Goal: Information Seeking & Learning: Learn about a topic

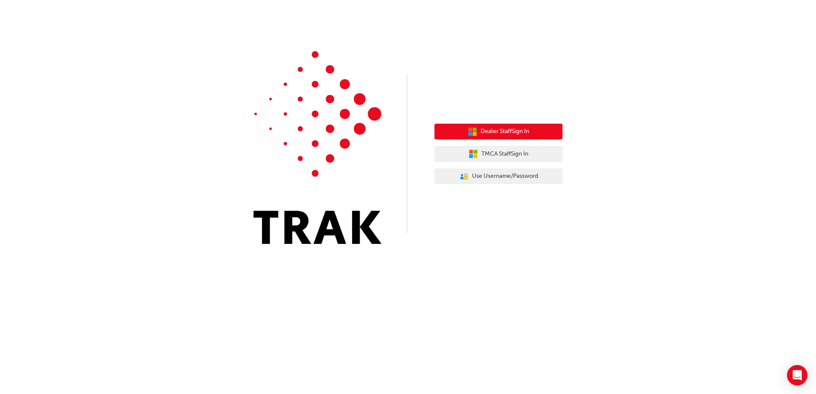
click at [478, 129] on button "Dealer Staff Sign In" at bounding box center [498, 132] width 128 height 16
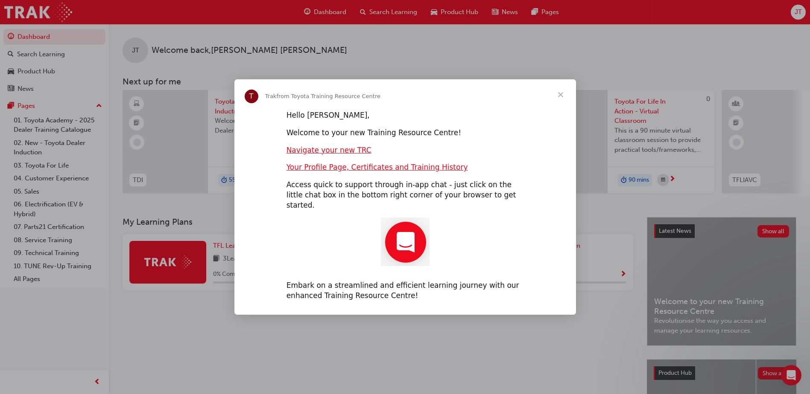
click at [558, 97] on span "Close" at bounding box center [560, 94] width 31 height 31
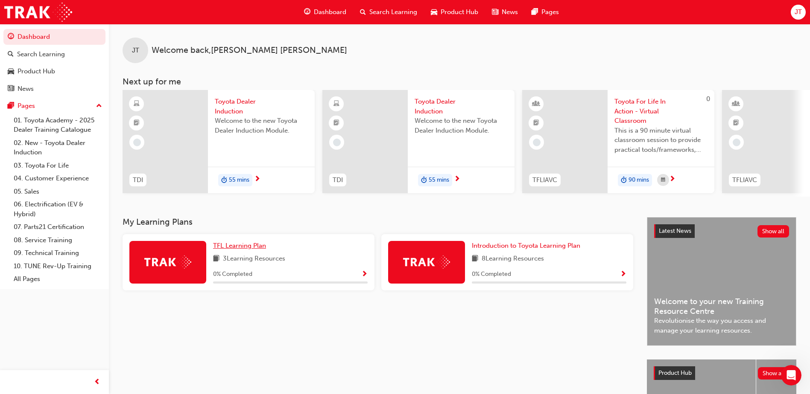
click at [233, 250] on span "TFL Learning Plan" at bounding box center [239, 246] width 53 height 8
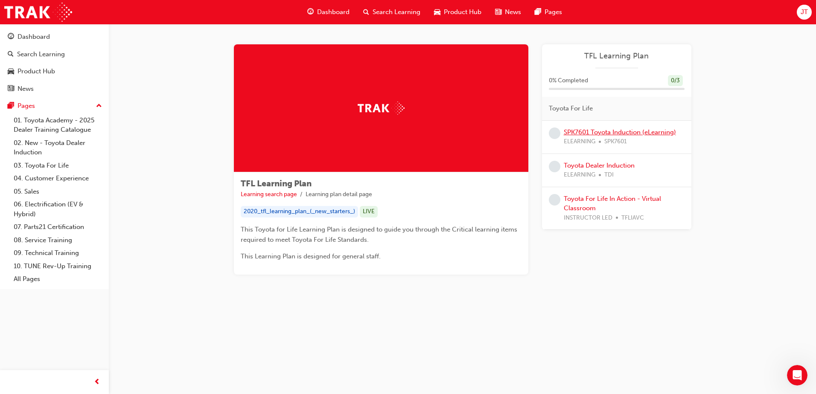
click at [615, 133] on link "SPK7601 Toyota Induction (eLearning)" at bounding box center [620, 132] width 112 height 8
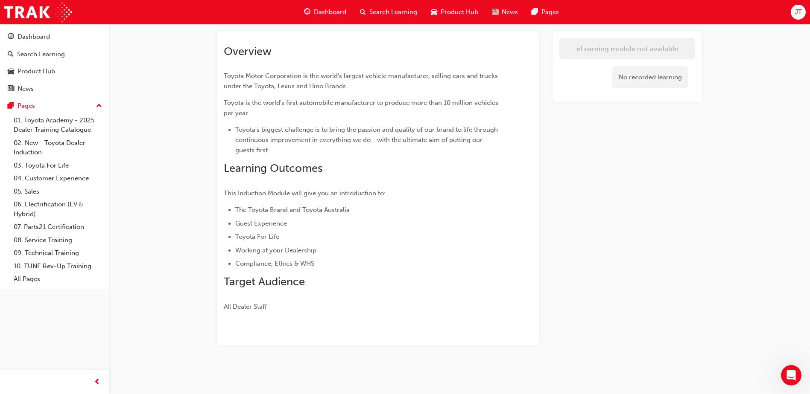
scroll to position [33, 0]
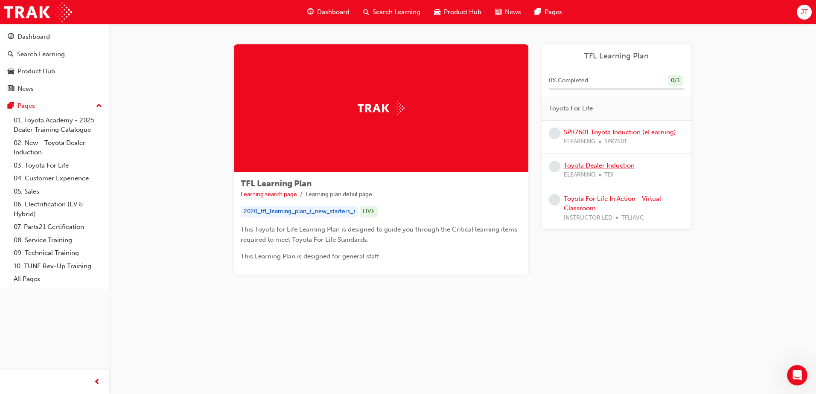
click at [588, 168] on link "Toyota Dealer Induction" at bounding box center [599, 166] width 71 height 8
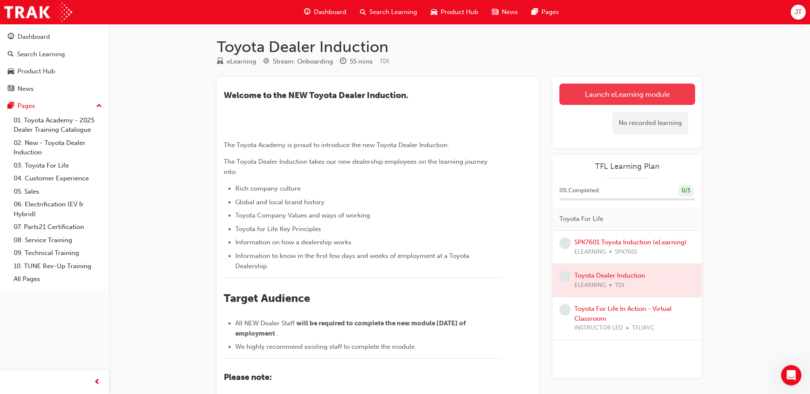
click at [597, 97] on link "Launch eLearning module" at bounding box center [627, 94] width 136 height 21
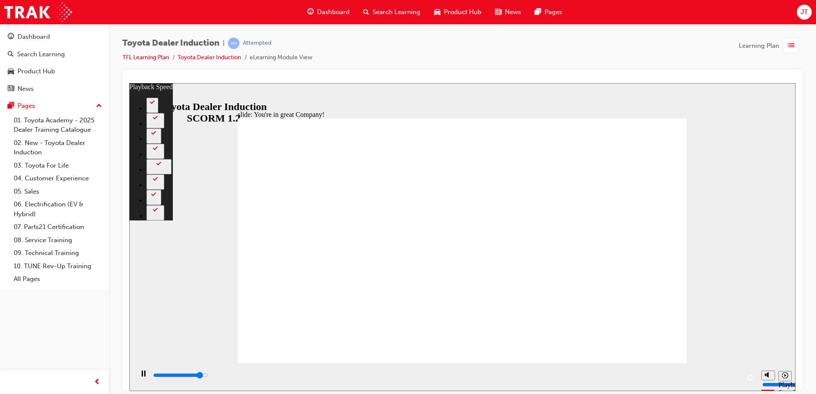
type input "6800"
type input "0"
type input "7000"
type input "1"
type input "7300"
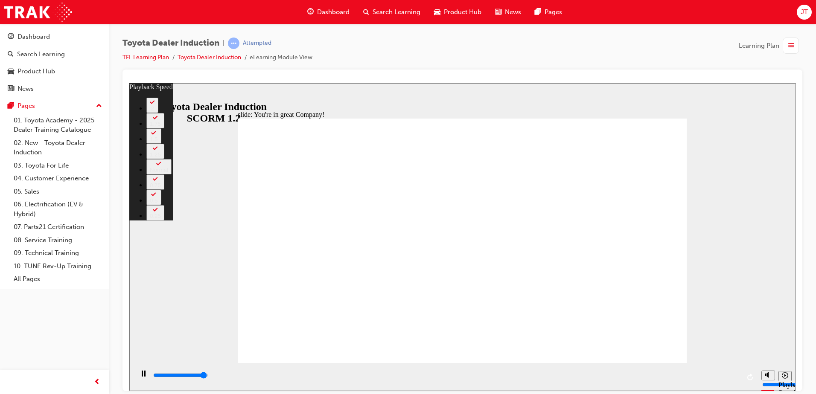
type input "1"
type input "7500"
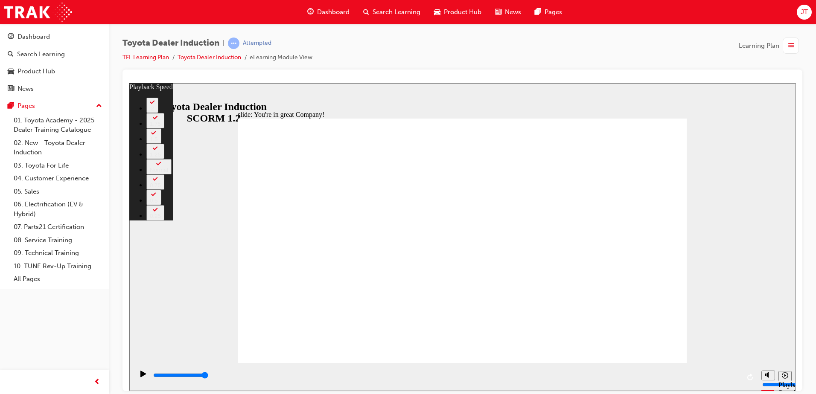
type input "156"
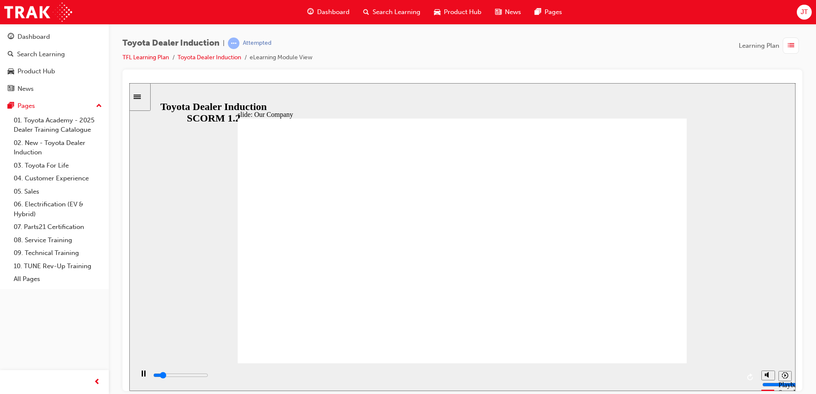
type input "8300"
drag, startPoint x: 469, startPoint y: 316, endPoint x: 483, endPoint y: 318, distance: 14.2
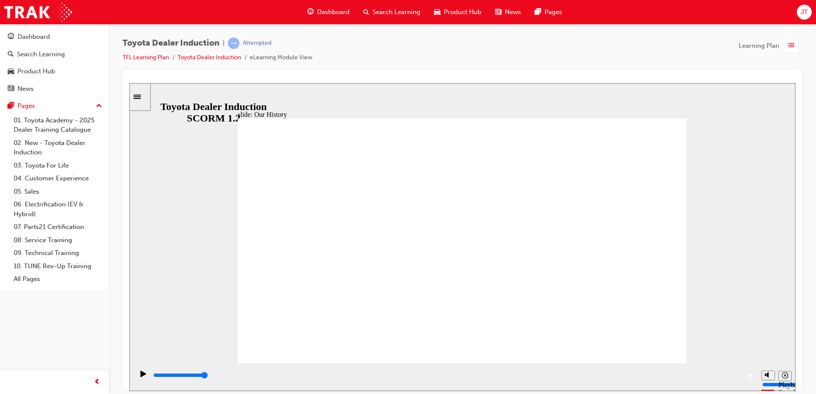
drag, startPoint x: 458, startPoint y: 316, endPoint x: 418, endPoint y: 314, distance: 39.7
drag, startPoint x: 337, startPoint y: 313, endPoint x: 353, endPoint y: 315, distance: 16.4
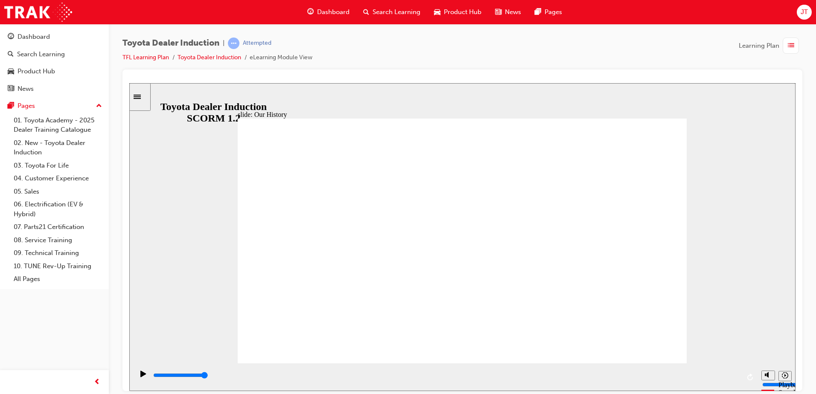
drag, startPoint x: 340, startPoint y: 313, endPoint x: 362, endPoint y: 316, distance: 22.4
drag, startPoint x: 338, startPoint y: 310, endPoint x: 349, endPoint y: 314, distance: 11.6
drag, startPoint x: 338, startPoint y: 309, endPoint x: 335, endPoint y: 321, distance: 11.6
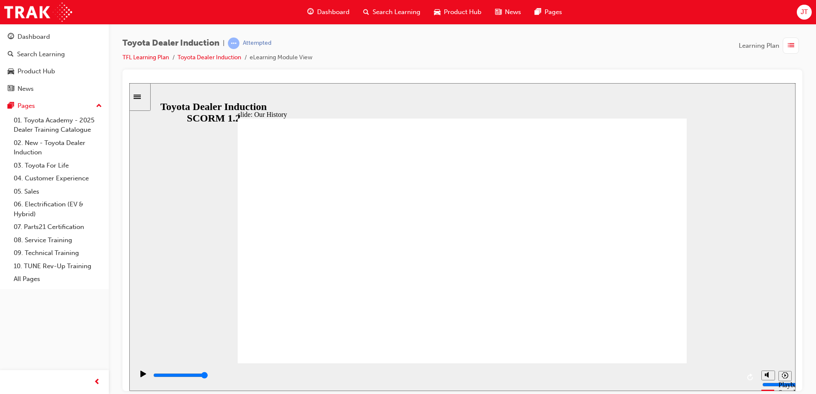
drag, startPoint x: 457, startPoint y: 316, endPoint x: 462, endPoint y: 316, distance: 5.1
drag, startPoint x: 460, startPoint y: 315, endPoint x: 440, endPoint y: 315, distance: 20.1
drag, startPoint x: 440, startPoint y: 315, endPoint x: 472, endPoint y: 314, distance: 32.1
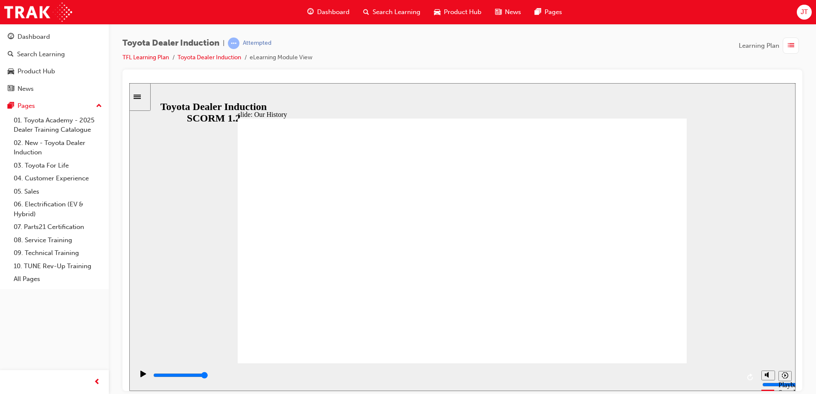
drag, startPoint x: 482, startPoint y: 318, endPoint x: 492, endPoint y: 316, distance: 10.4
drag, startPoint x: 492, startPoint y: 316, endPoint x: 502, endPoint y: 315, distance: 9.5
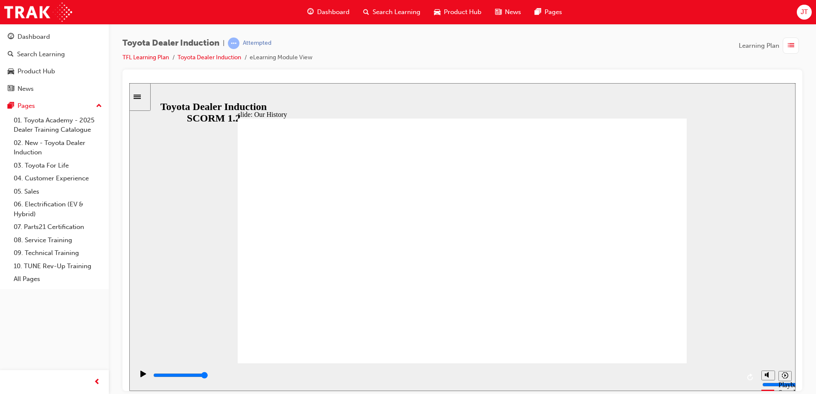
drag, startPoint x: 337, startPoint y: 310, endPoint x: 336, endPoint y: 301, distance: 9.4
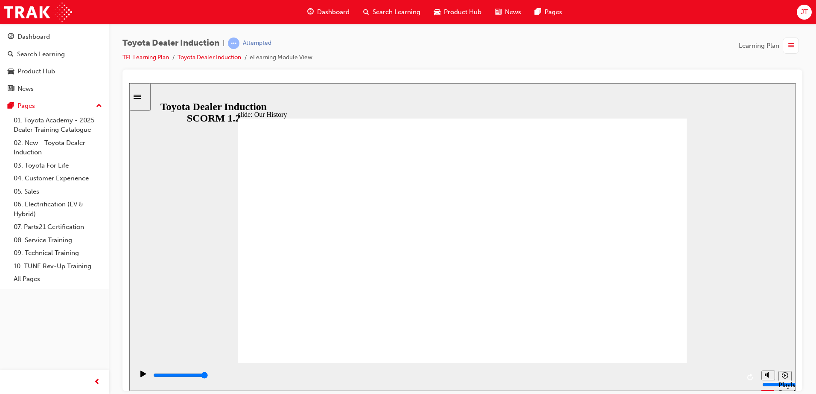
drag, startPoint x: 337, startPoint y: 312, endPoint x: 341, endPoint y: 313, distance: 4.4
drag, startPoint x: 335, startPoint y: 310, endPoint x: 330, endPoint y: 311, distance: 4.8
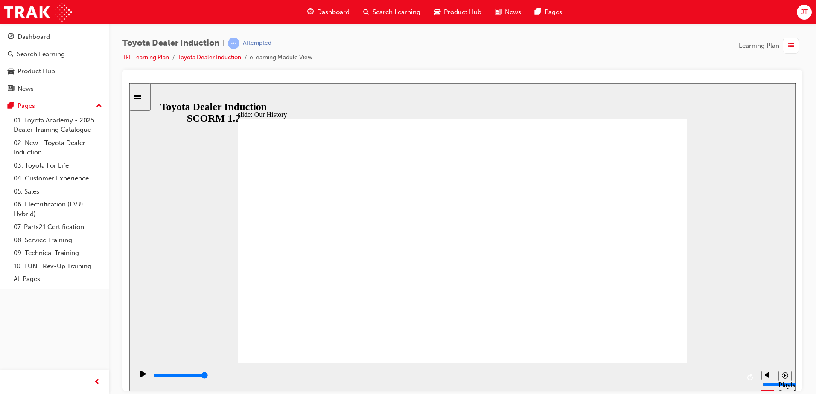
type input "3"
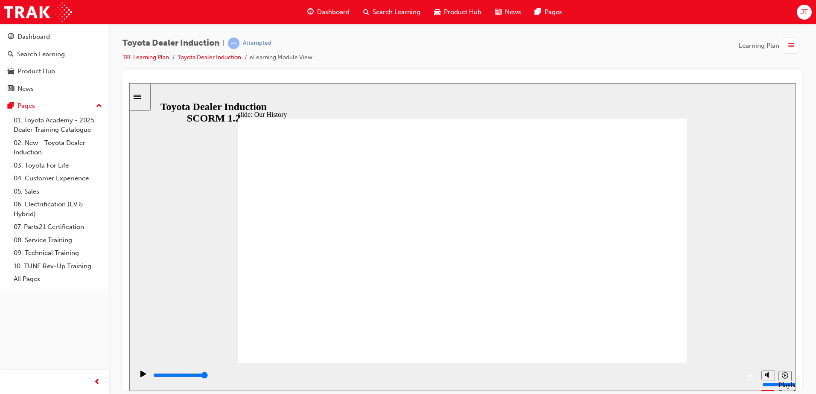
click at [618, 373] on div "playback controls" at bounding box center [446, 377] width 588 height 13
click at [208, 376] on input "slide progress" at bounding box center [180, 375] width 55 height 7
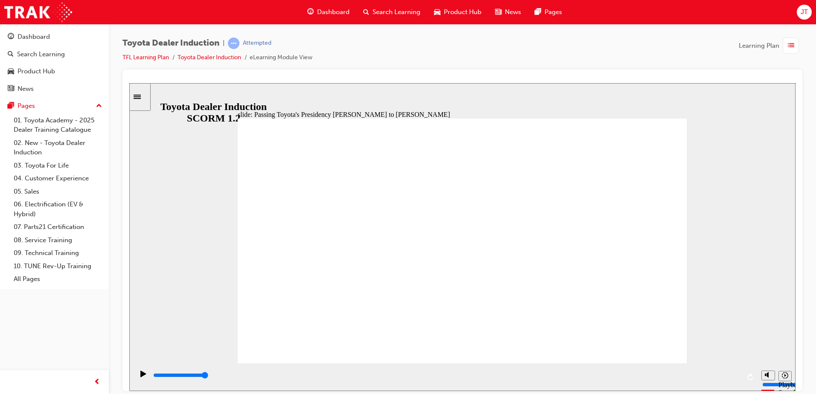
type input "5000"
radio input "true"
type input "4000"
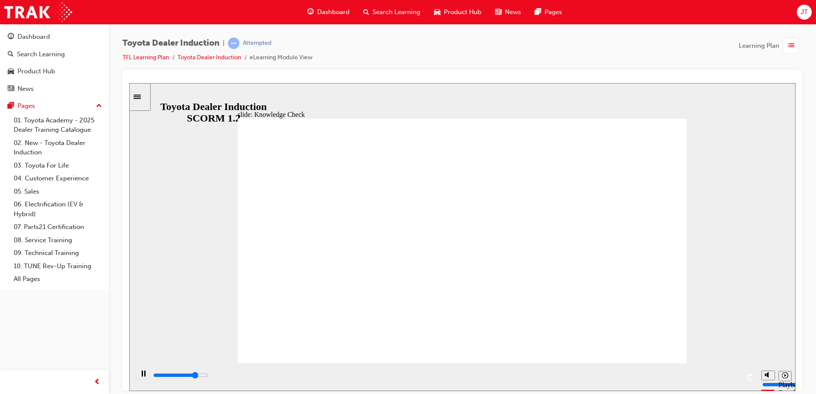
radio input "true"
click at [545, 378] on div "playback controls" at bounding box center [446, 375] width 588 height 9
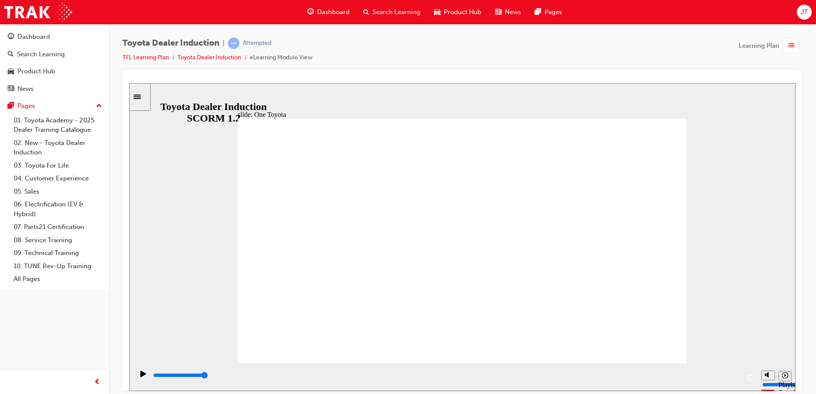
click at [381, 378] on div "playback controls" at bounding box center [446, 375] width 588 height 9
click at [600, 371] on div "playback controls" at bounding box center [446, 377] width 588 height 13
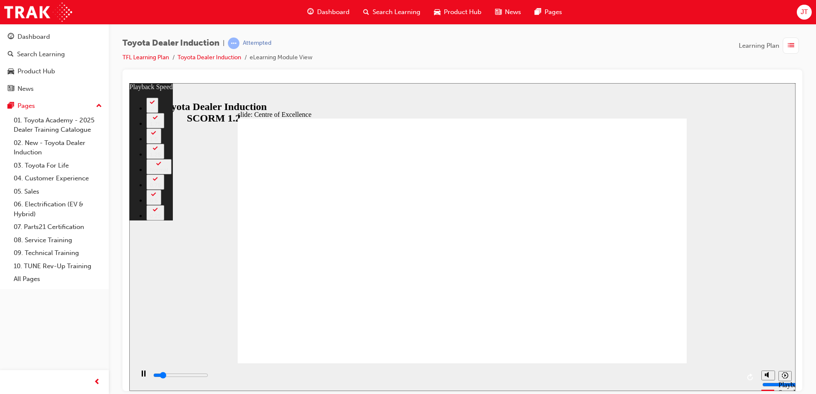
type input "2000"
type input "0"
type input "2300"
type input "0"
type input "2500"
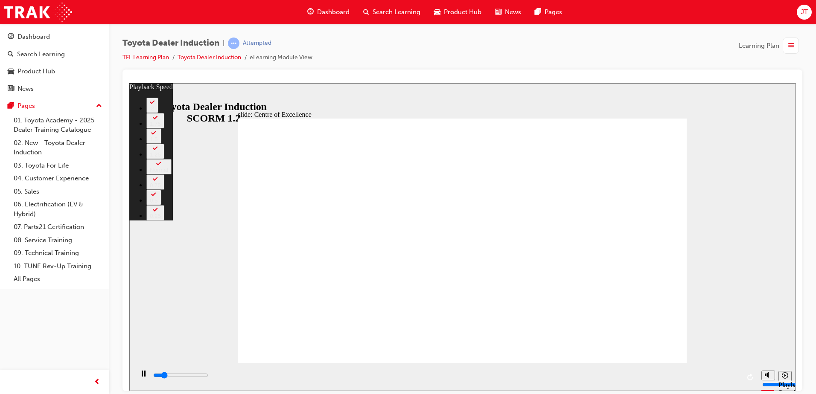
type input "1"
type input "2800"
type input "1"
type input "3000"
type input "181"
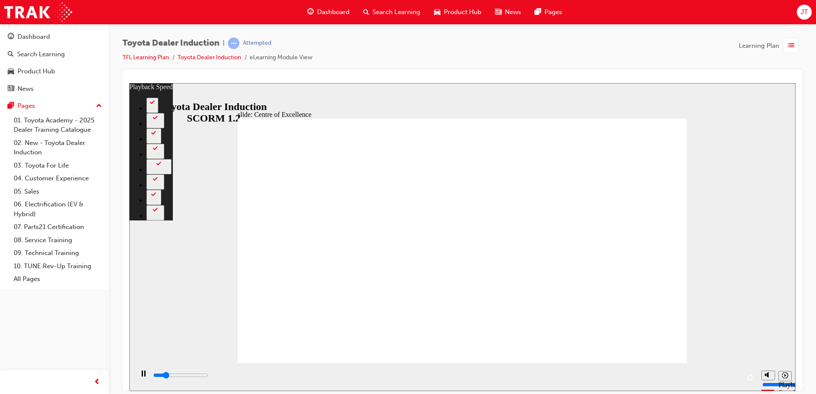
type input "3000"
type input "181"
type input "3100"
type input "181"
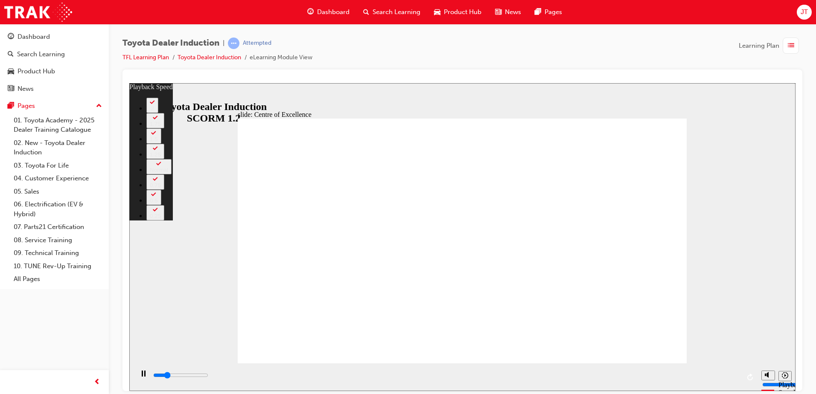
type input "3400"
type input "181"
type input "3600"
type input "181"
type input "3800"
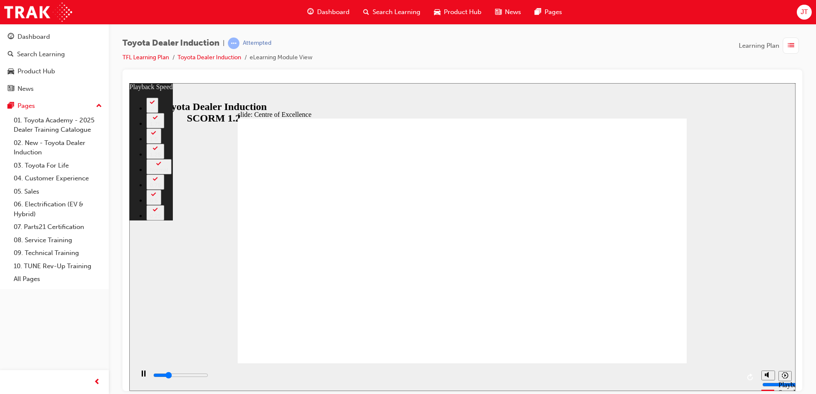
type input "225"
type input "3900"
type input "225"
type input "3900"
type input "228"
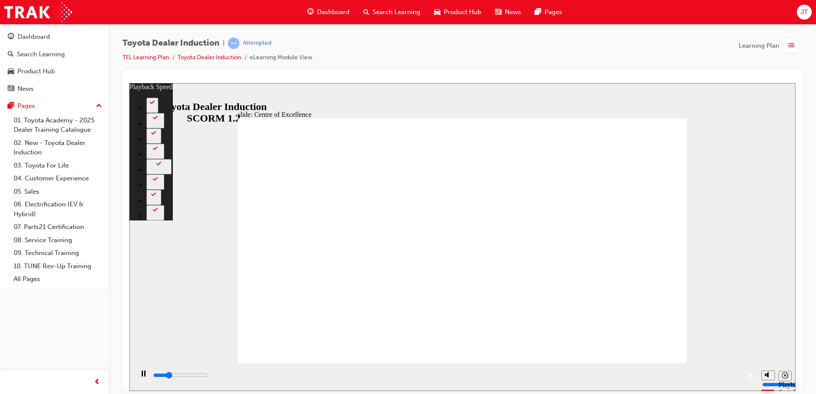
type input "3900"
type input "228"
type input "4000"
type input "239"
type input "4000"
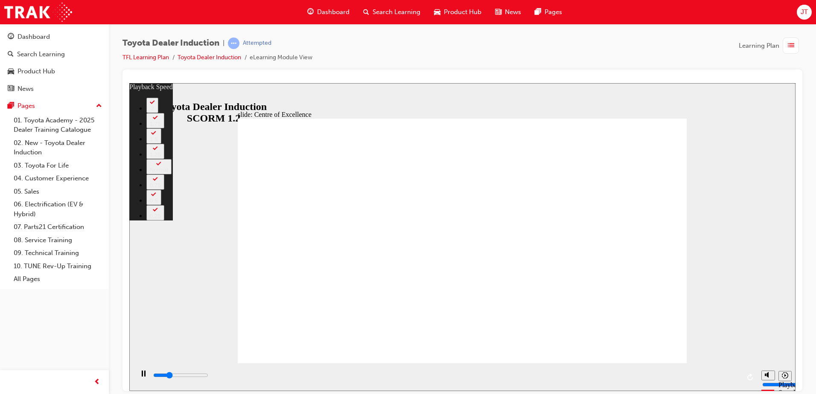
type input "243"
type input "4000"
type input "243"
drag, startPoint x: 647, startPoint y: 340, endPoint x: 688, endPoint y: 336, distance: 41.1
click at [687, 336] on div "slide: Centre of Excellence Rectangle 2 playback speed 2 1.75 1.5 1.25 Normal 0…" at bounding box center [462, 237] width 666 height 308
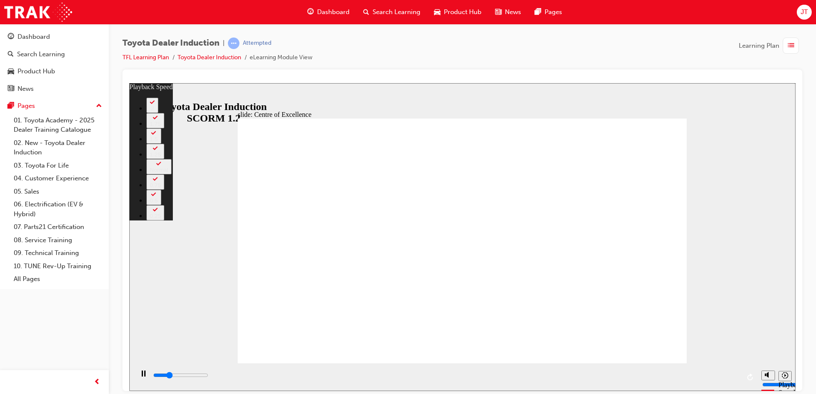
type input "4000"
type input "243"
type input "4100"
type input "248"
type input "4300"
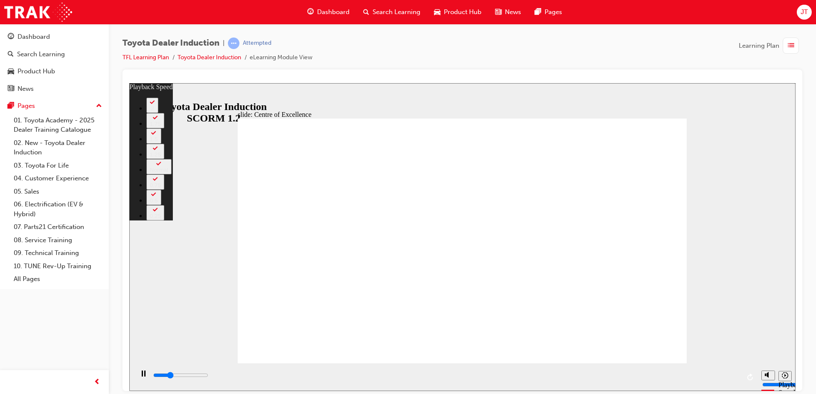
type input "248"
type input "7000"
type input "248"
type input "7000"
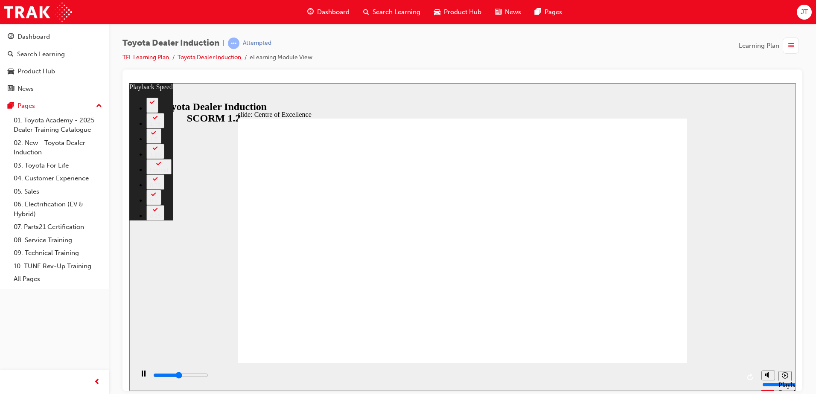
type input "248"
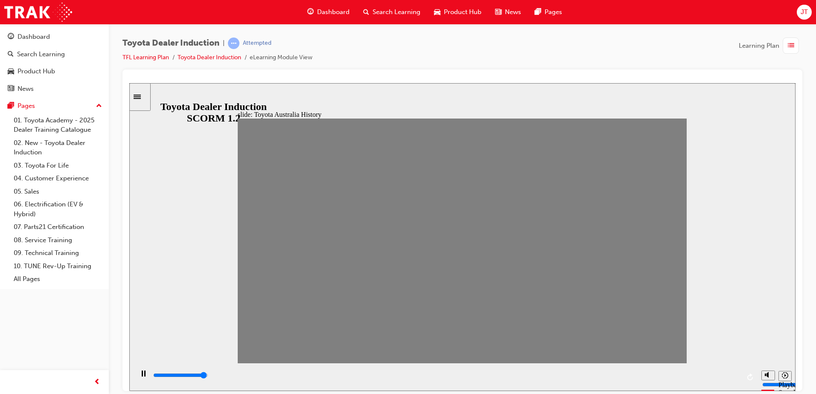
drag, startPoint x: 255, startPoint y: 249, endPoint x: 269, endPoint y: 249, distance: 14.1
drag, startPoint x: 273, startPoint y: 247, endPoint x: 285, endPoint y: 247, distance: 11.5
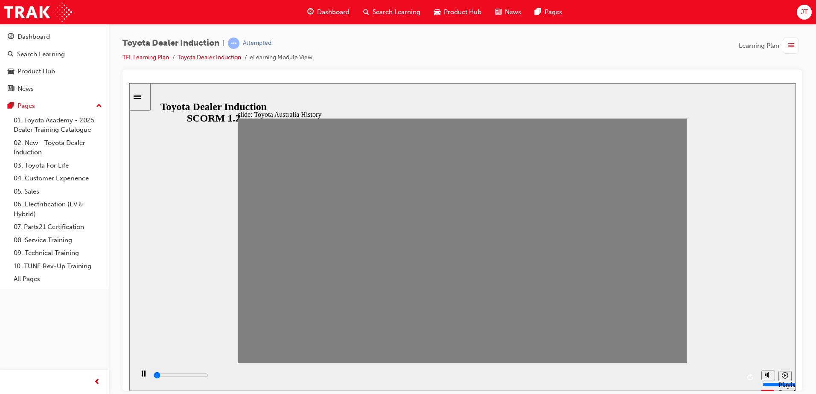
drag, startPoint x: 291, startPoint y: 245, endPoint x: 303, endPoint y: 243, distance: 11.7
drag, startPoint x: 309, startPoint y: 247, endPoint x: 324, endPoint y: 246, distance: 15.8
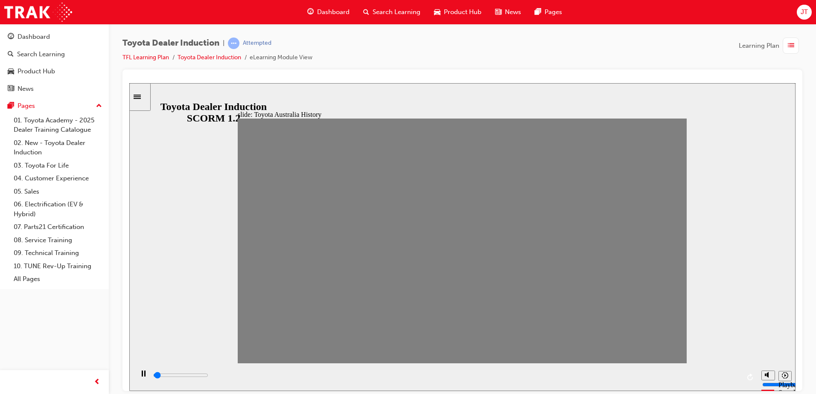
drag, startPoint x: 337, startPoint y: 245, endPoint x: 351, endPoint y: 246, distance: 13.7
drag, startPoint x: 351, startPoint y: 246, endPoint x: 374, endPoint y: 247, distance: 22.6
drag, startPoint x: 375, startPoint y: 246, endPoint x: 386, endPoint y: 245, distance: 11.1
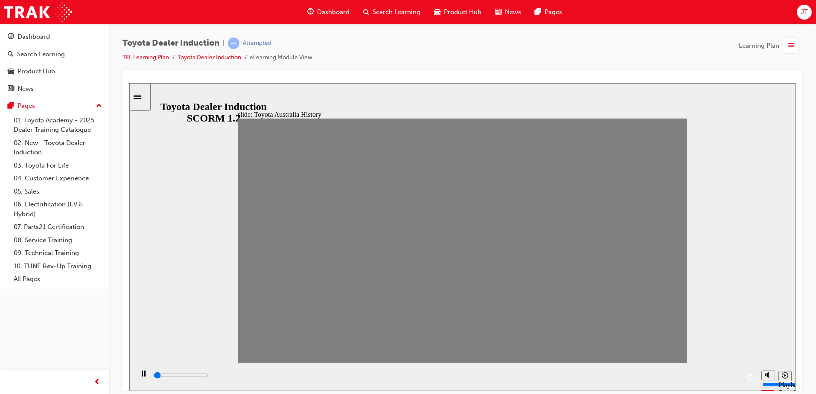
drag, startPoint x: 389, startPoint y: 245, endPoint x: 405, endPoint y: 245, distance: 15.8
drag, startPoint x: 423, startPoint y: 246, endPoint x: 700, endPoint y: 251, distance: 277.9
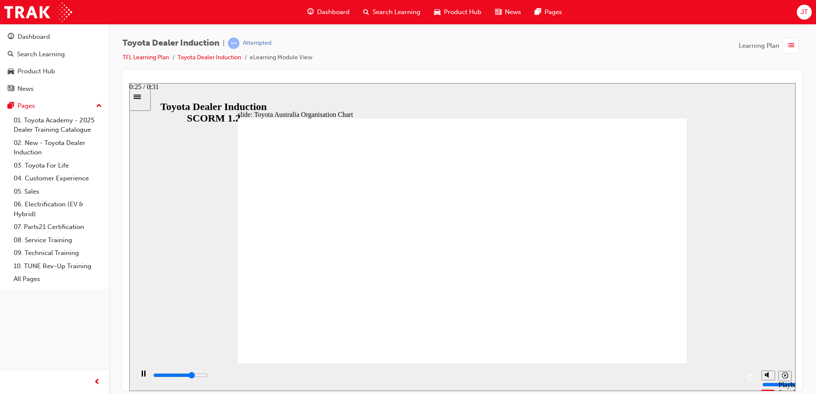
click at [621, 379] on div "playback controls" at bounding box center [446, 375] width 588 height 9
click at [661, 375] on div "playback controls" at bounding box center [446, 375] width 588 height 9
click at [676, 374] on div "playback controls" at bounding box center [446, 375] width 588 height 9
drag, startPoint x: 681, startPoint y: 374, endPoint x: 693, endPoint y: 373, distance: 11.6
click at [686, 374] on div "playback controls" at bounding box center [446, 375] width 588 height 9
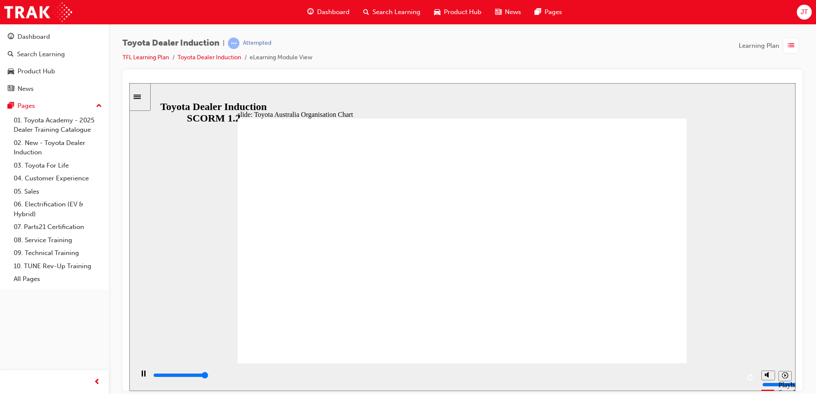
type input "5000"
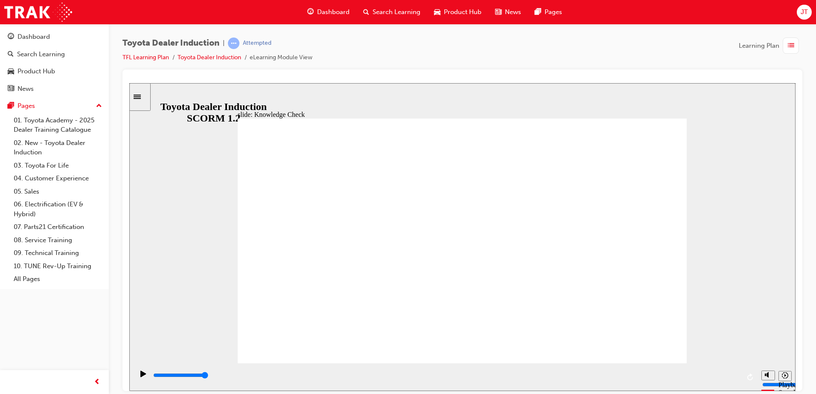
radio input "true"
type input "4800"
radio input "true"
drag, startPoint x: 360, startPoint y: 258, endPoint x: 678, endPoint y: 123, distance: 345.2
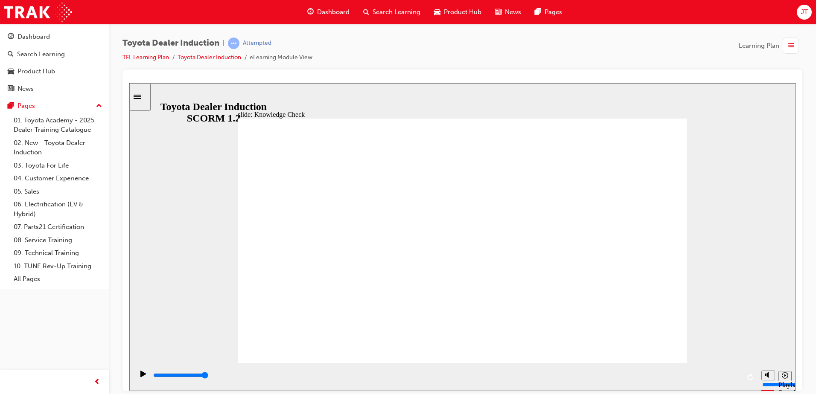
type input "4400"
radio input "true"
type input "5000"
radio input "false"
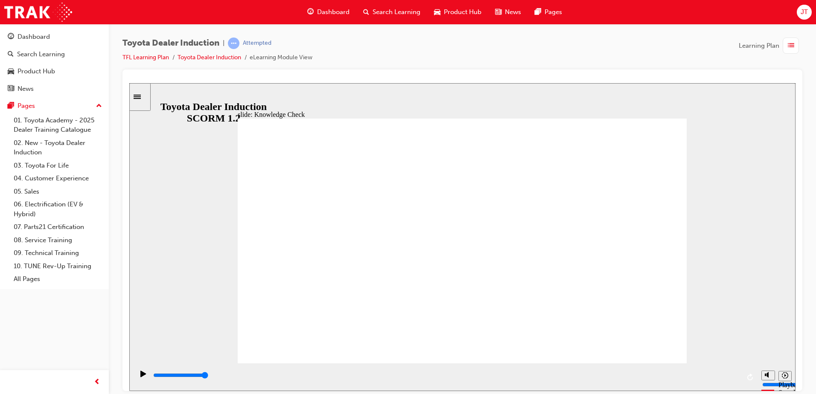
radio input "true"
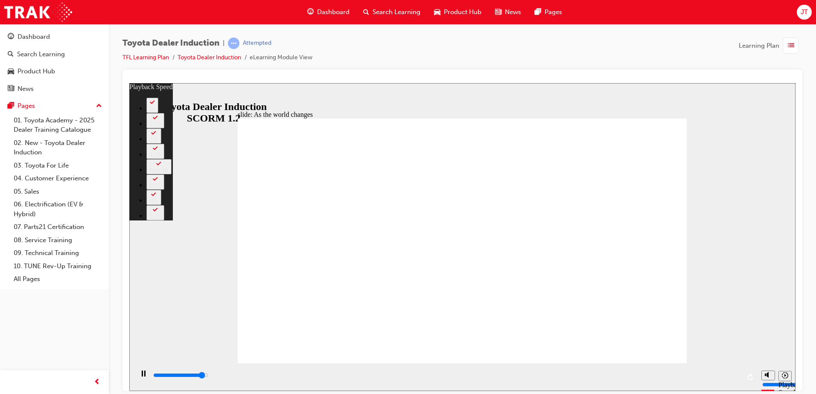
type input "8700"
type input "0"
type input "8700"
type input "0"
type input "8900"
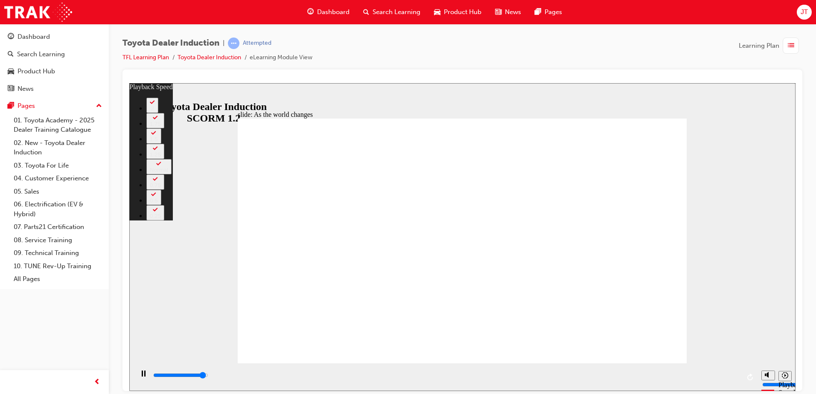
type input "0"
type input "9200"
type input "0"
type input "9200"
type input "1"
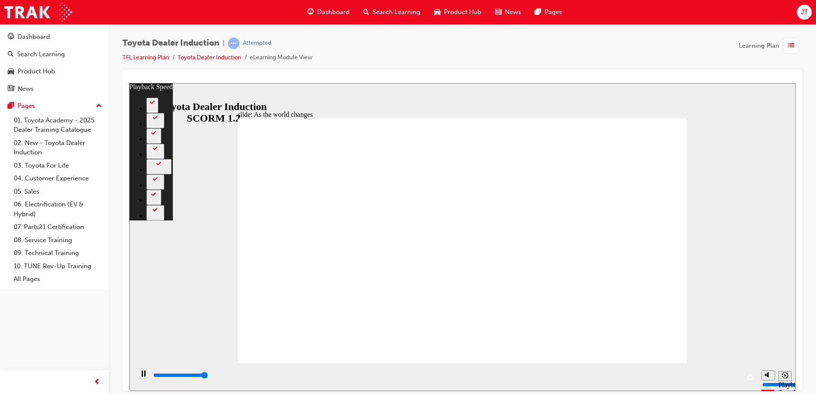
type input "9200"
click at [688, 341] on div "slide: As the world changes Rectangle 2 playback speed 2 1.75 1.5 1.25 Normal 0…" at bounding box center [462, 237] width 666 height 308
drag, startPoint x: 669, startPoint y: 344, endPoint x: 679, endPoint y: 347, distance: 10.3
drag, startPoint x: 683, startPoint y: 344, endPoint x: 713, endPoint y: 345, distance: 29.9
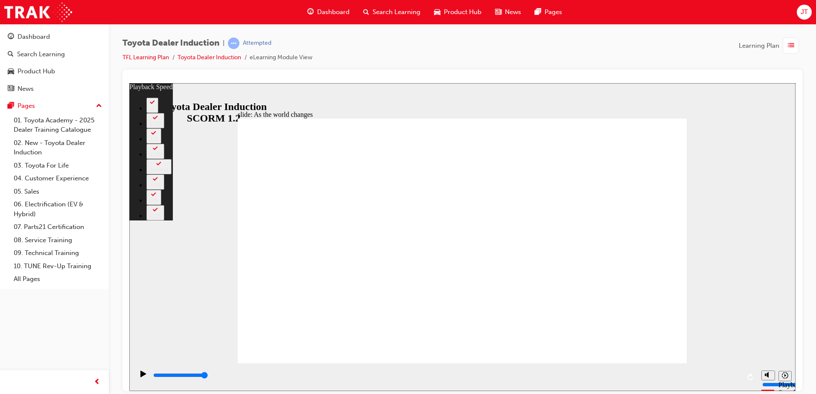
click at [713, 345] on div "slide: As the world changes Rectangle 2 playback speed 2 1.75 1.5 1.25 Normal 0…" at bounding box center [462, 237] width 666 height 308
type input "128"
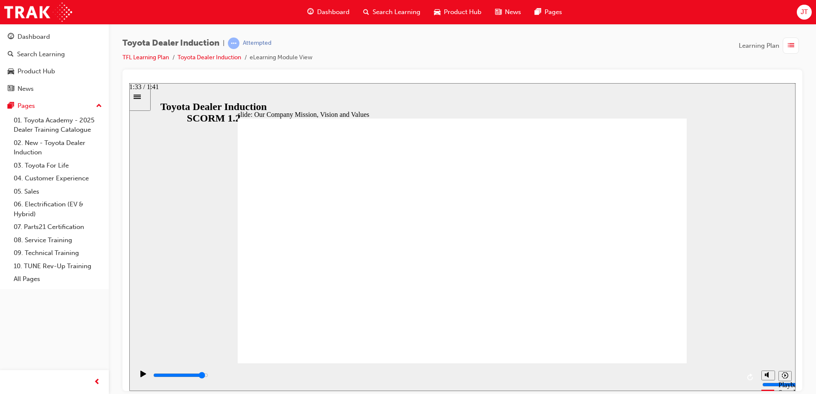
click at [702, 375] on div "playback controls" at bounding box center [446, 375] width 588 height 9
click at [640, 374] on div "playback controls" at bounding box center [446, 375] width 588 height 9
drag, startPoint x: 681, startPoint y: 375, endPoint x: 712, endPoint y: 374, distance: 30.7
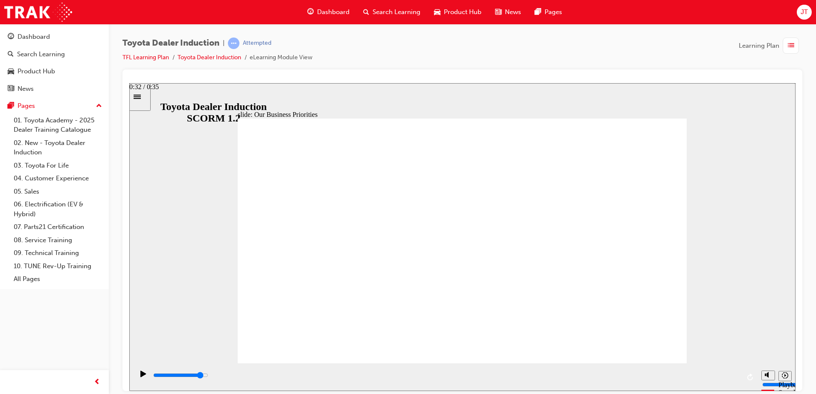
click at [682, 375] on div "playback controls" at bounding box center [446, 375] width 588 height 9
drag, startPoint x: 712, startPoint y: 374, endPoint x: 747, endPoint y: 354, distance: 40.3
click at [765, 371] on section "Playback Speed 2 1.75 1.5 1.25" at bounding box center [462, 377] width 666 height 28
click at [647, 371] on div "playback controls" at bounding box center [446, 377] width 588 height 13
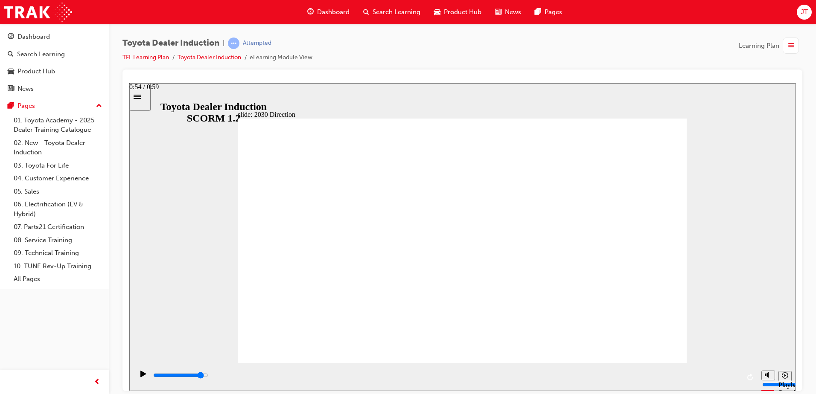
click at [686, 374] on div "playback controls" at bounding box center [446, 375] width 588 height 9
type input "5000"
type input "C"
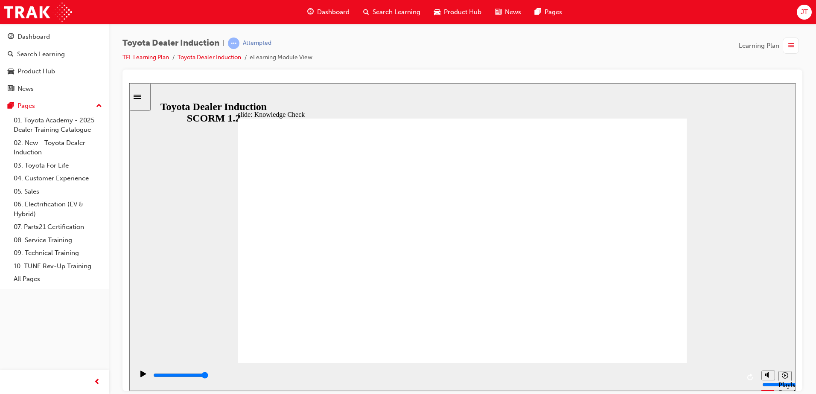
type input "C"
drag, startPoint x: 259, startPoint y: 117, endPoint x: 262, endPoint y: 120, distance: 4.6
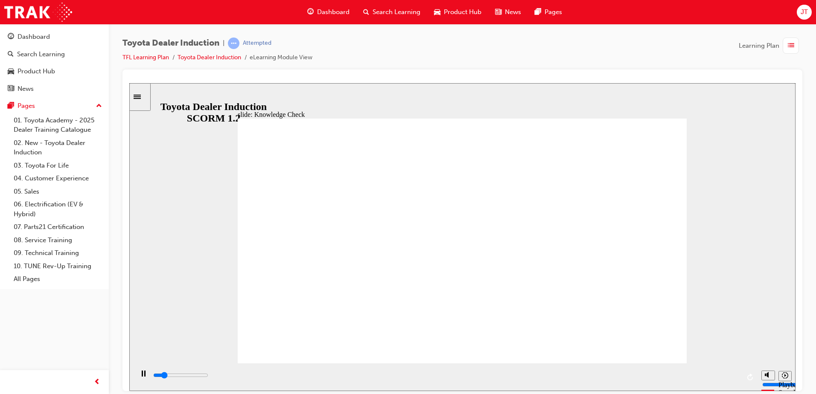
type input "800"
type input "C"
type input "800"
type input "C"
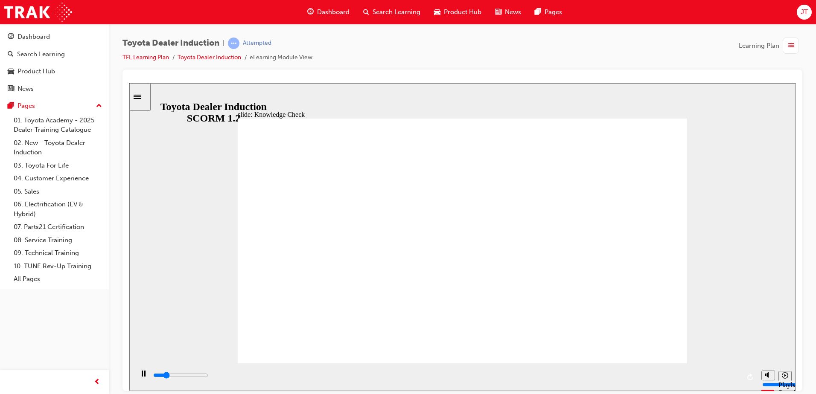
type input "2300"
type input "Ca"
type input "2500"
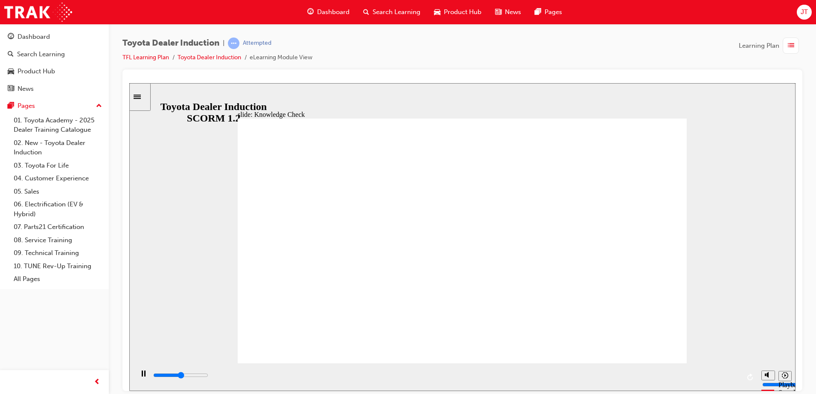
type input "Car"
type input "2600"
type input "Cars"
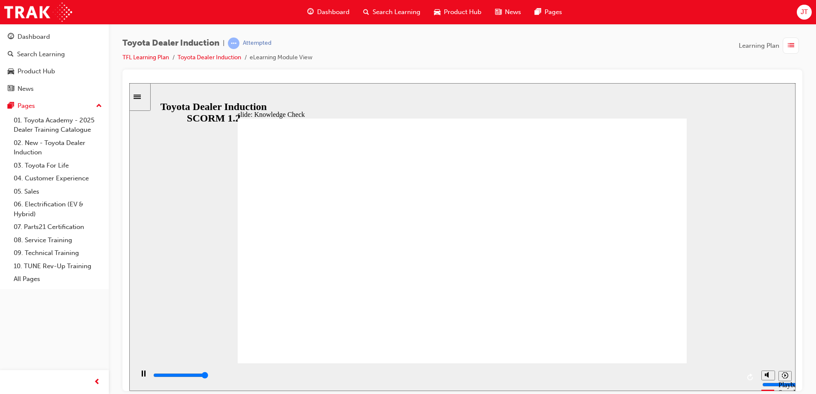
type input "5000"
type input "Cars"
type input "5000"
type input "f"
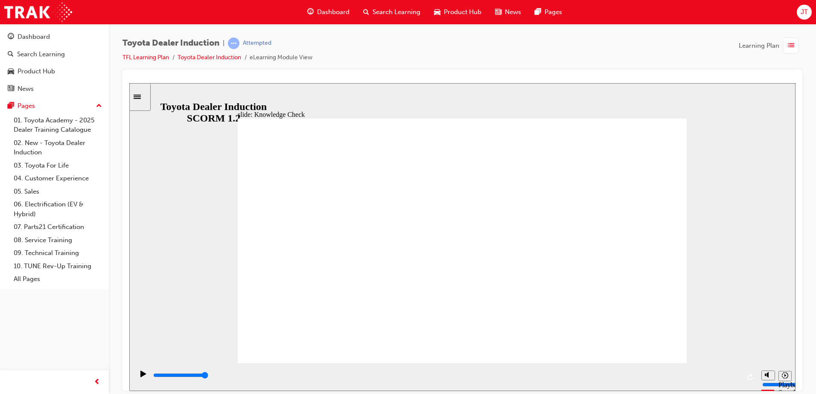
type input "f"
type input "fr"
type input "fre"
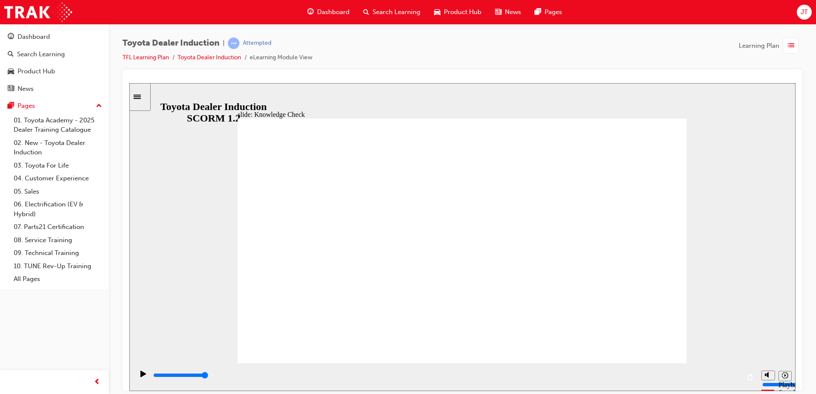
type input "free"
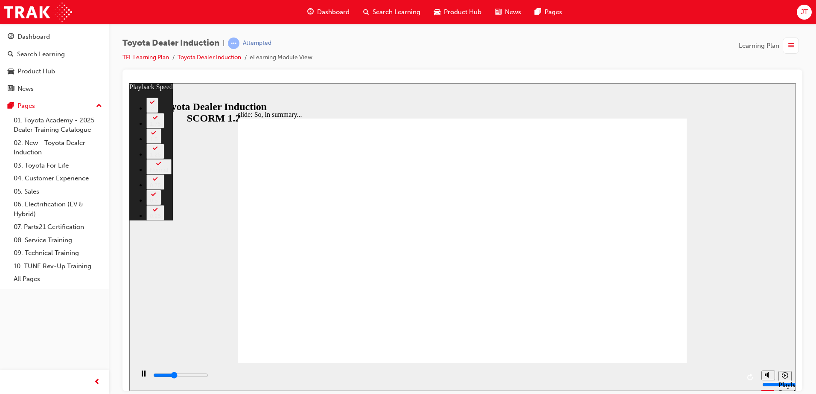
type input "2400"
type input "0"
type input "2700"
type input "0"
type input "2900"
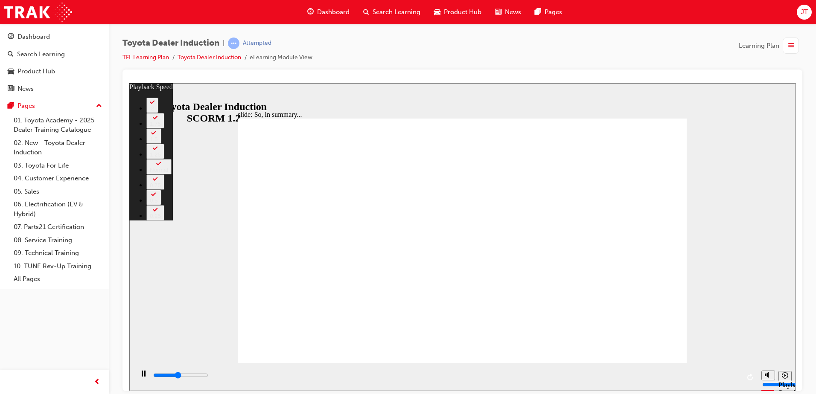
type input "1"
type input "3200"
type input "1"
type input "3300"
type input "92"
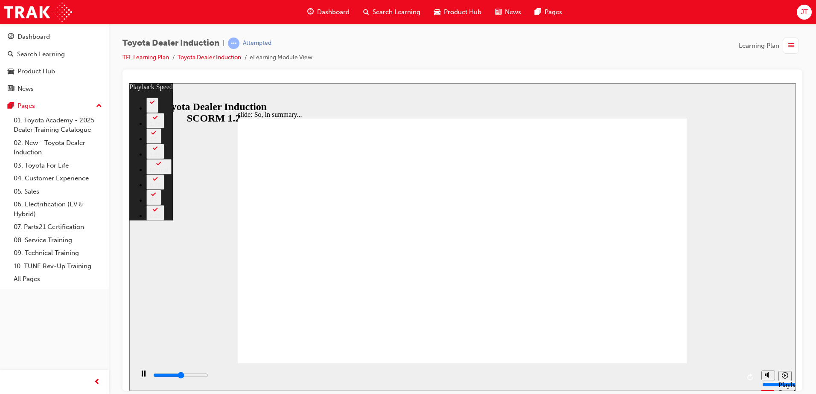
type input "3400"
type input "92"
type input "3400"
type input "92"
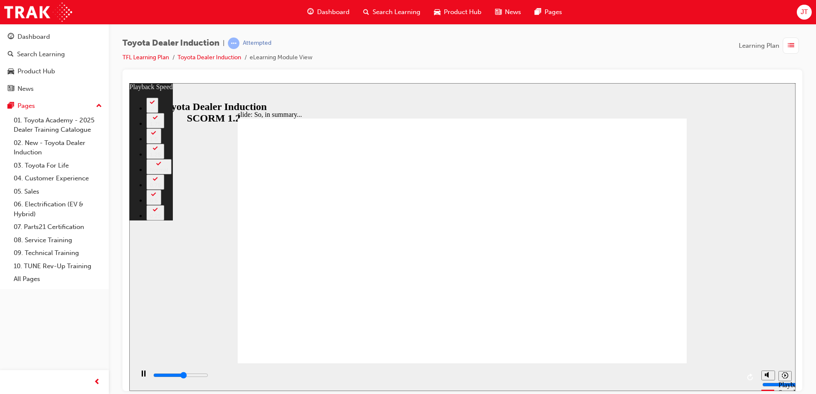
type input "3700"
type input "93"
type input "4000"
type input "93"
type input "4100"
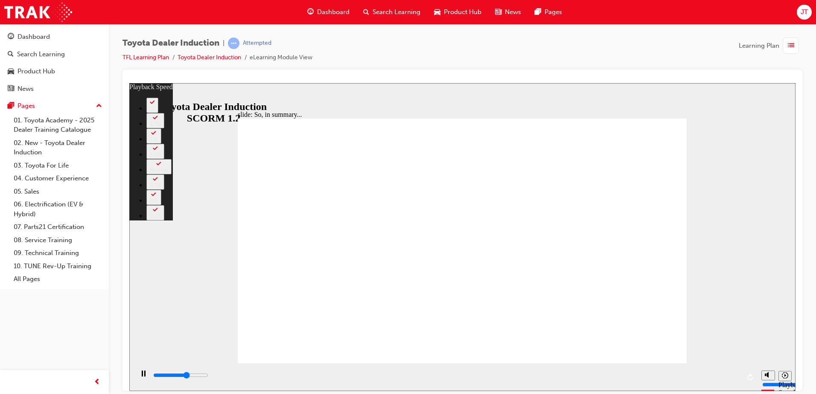
type input "93"
drag, startPoint x: 638, startPoint y: 348, endPoint x: 710, endPoint y: 349, distance: 72.6
click at [710, 349] on div "slide: So, in summary... Rectangle 3 playback speed 2 1.75 1.5 1.25 Normal 0.75…" at bounding box center [462, 237] width 666 height 308
type input "4200"
type input "93"
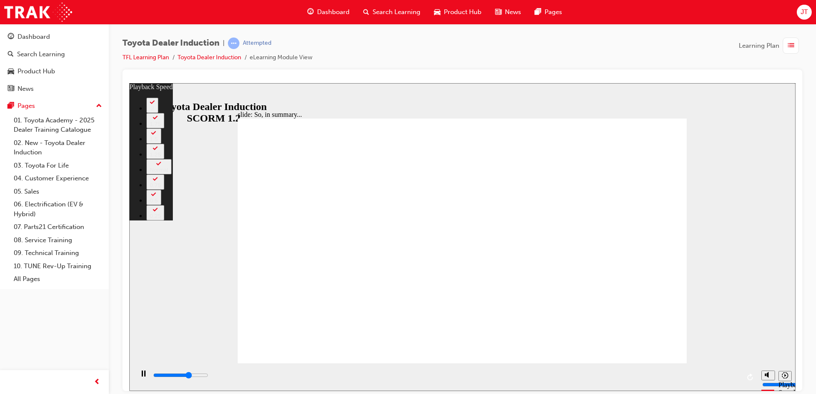
type input "4400"
type input "93"
type input "4500"
type input "93"
type input "4600"
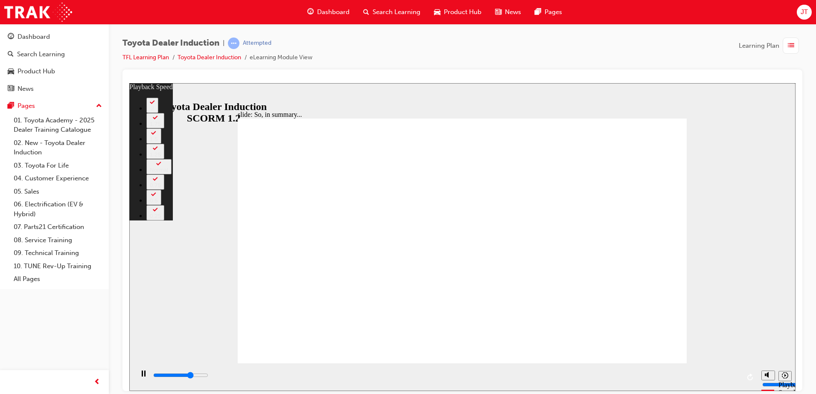
type input "123"
type input "4600"
type input "123"
type input "4700"
type input "123"
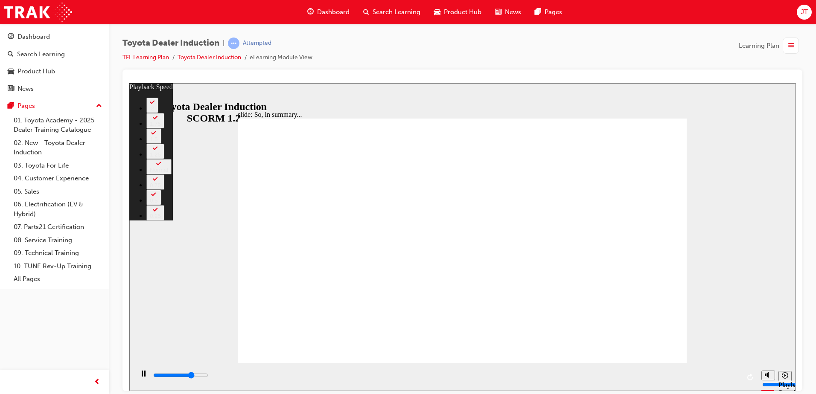
type input "4800"
type input "124"
type input "4800"
type input "124"
type input "4800"
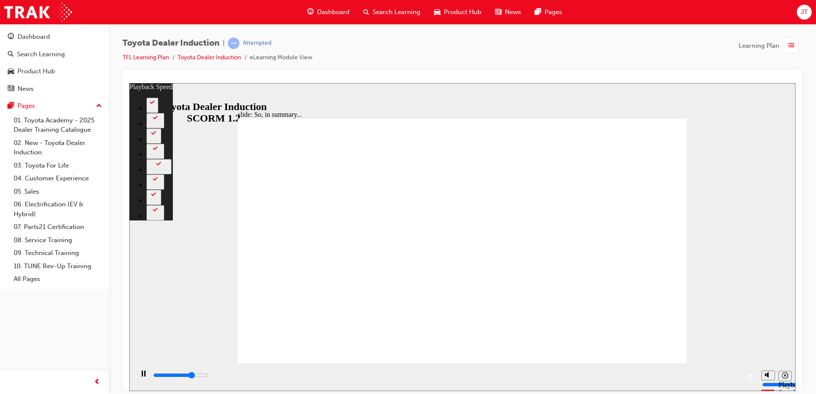
type input "125"
type input "4800"
type input "125"
type input "4800"
type input "126"
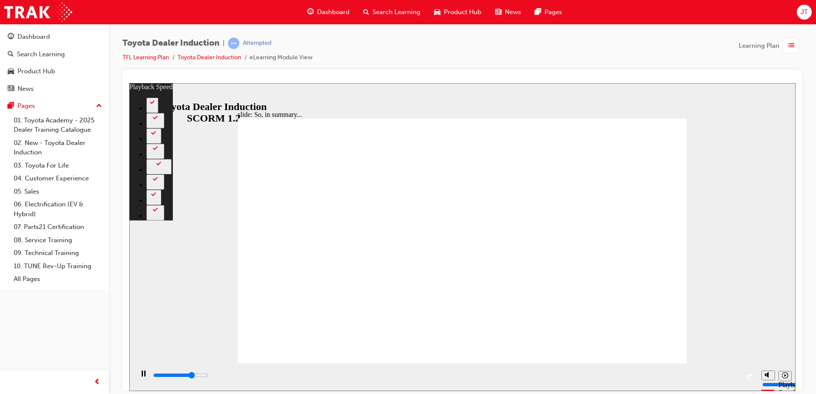
type input "4900"
type input "126"
drag, startPoint x: 672, startPoint y: 343, endPoint x: 682, endPoint y: 342, distance: 10.3
type input "4900"
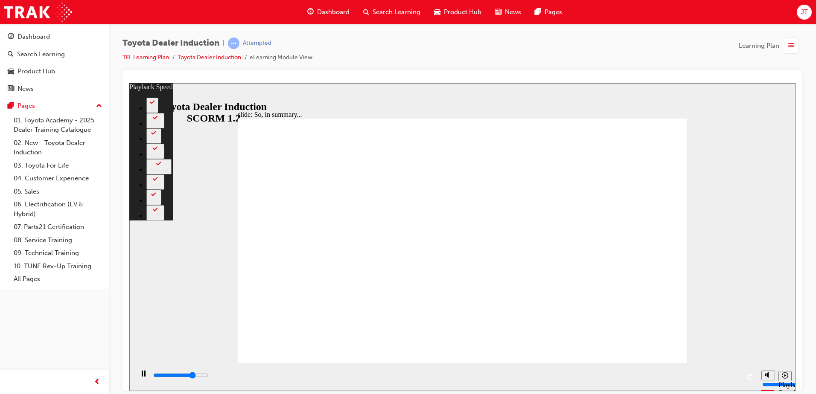
type input "126"
type input "5200"
type input "126"
type input "5400"
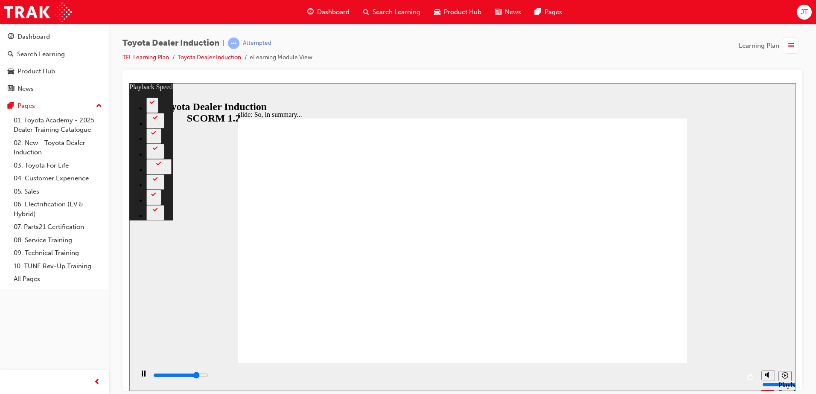
type input "127"
type input "5700"
type input "127"
type input "5900"
type input "127"
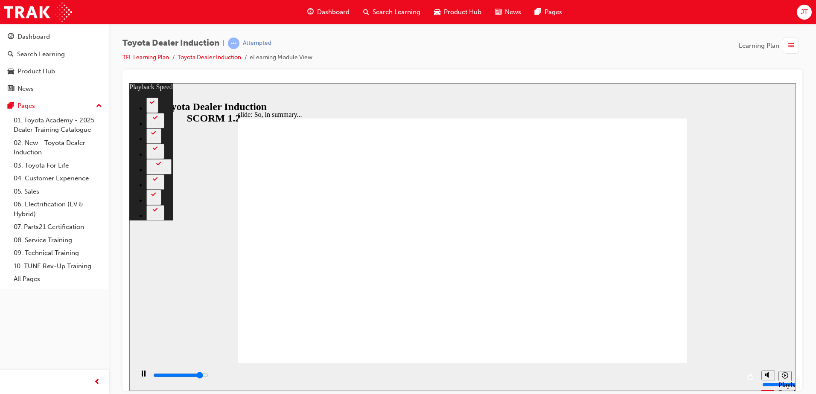
type input "6000"
type input "127"
type input "6100"
type input "127"
type input "6200"
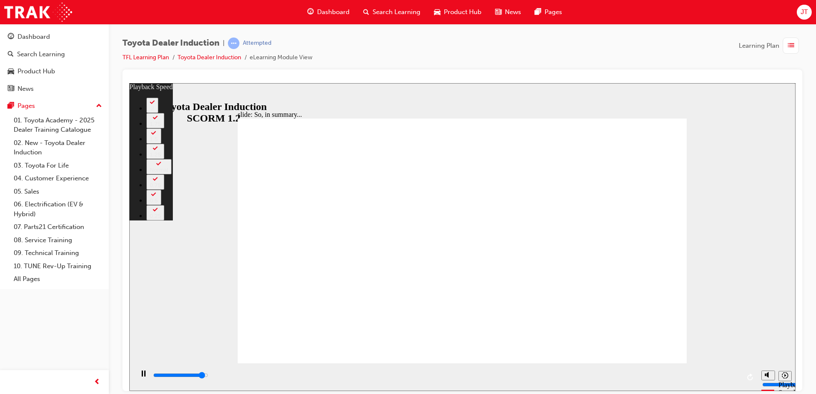
type input "127"
type input "6400"
type input "128"
type input "6500"
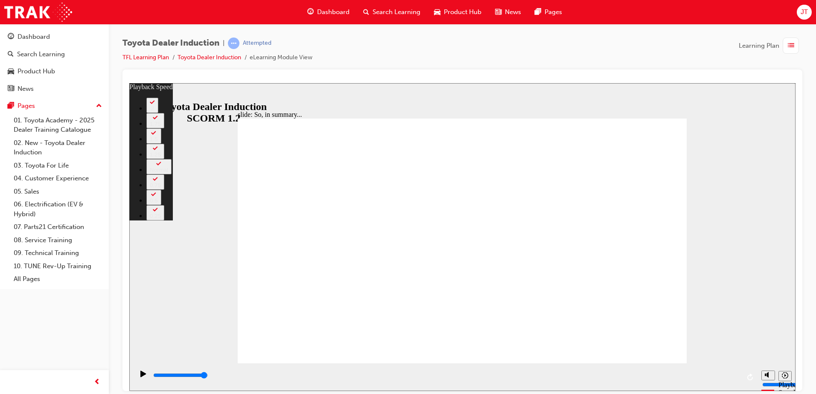
type input "128"
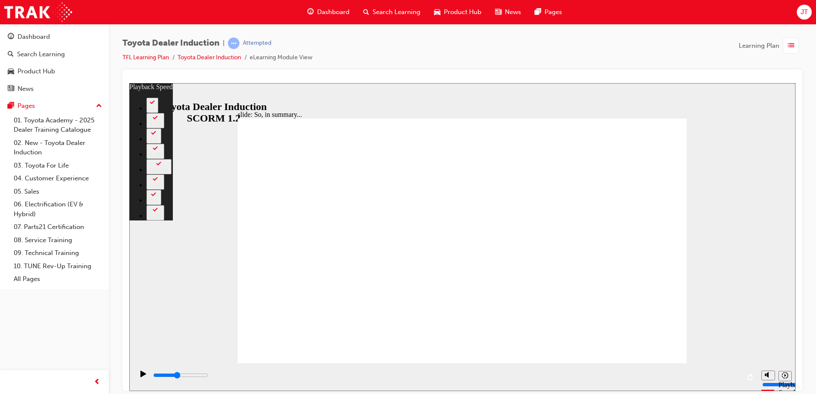
type input "6500"
drag, startPoint x: 403, startPoint y: 341, endPoint x: 472, endPoint y: 347, distance: 69.8
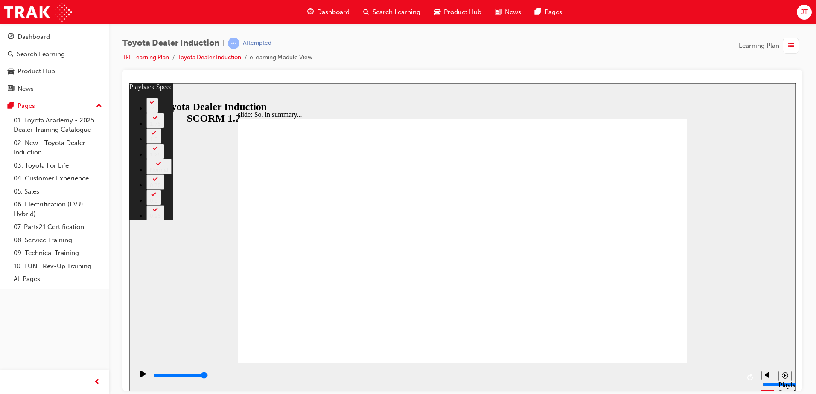
drag, startPoint x: 651, startPoint y: 345, endPoint x: 730, endPoint y: 345, distance: 79.0
click at [730, 345] on div "slide: So, in summary... Rectangle 3 playback speed 2 1.75 1.5 1.25 Normal 0.75…" at bounding box center [462, 237] width 666 height 308
click at [659, 106] on div "slide: So, in summary... Rectangle 3 playback speed 2 1.75 1.5 1.25 Normal 0.75…" at bounding box center [462, 237] width 666 height 308
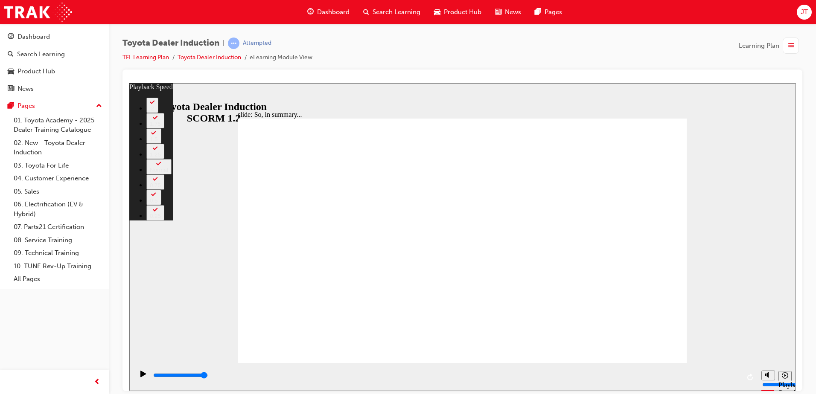
type input "128"
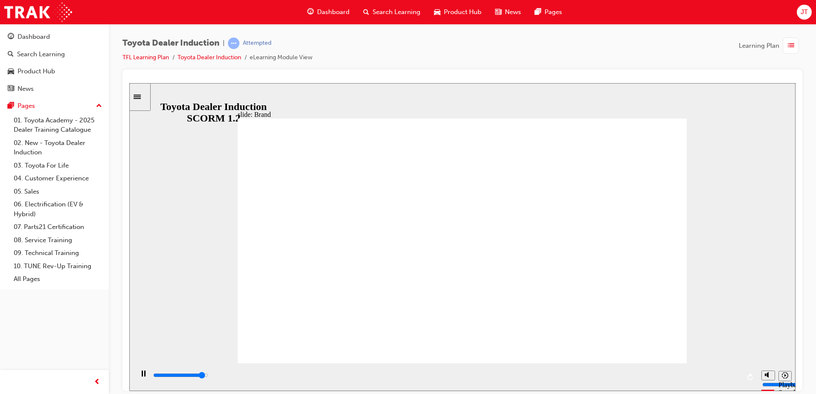
click at [208, 376] on input "slide progress" at bounding box center [180, 375] width 55 height 7
click at [513, 378] on div "playback controls" at bounding box center [446, 375] width 588 height 9
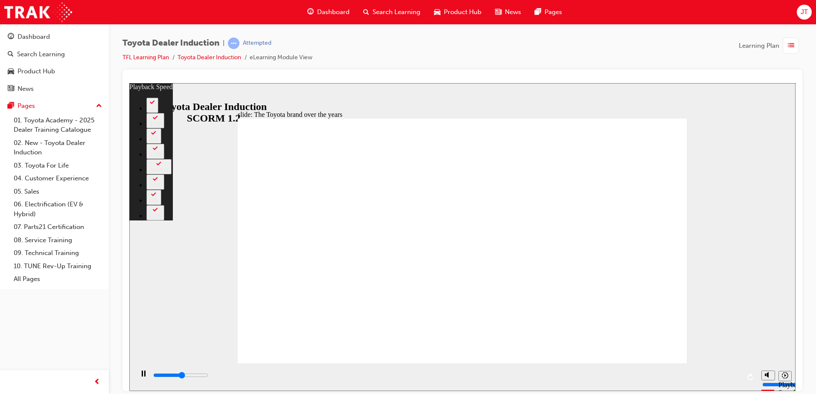
type input "4400"
type input "0"
type input "4700"
type input "1"
type input "4900"
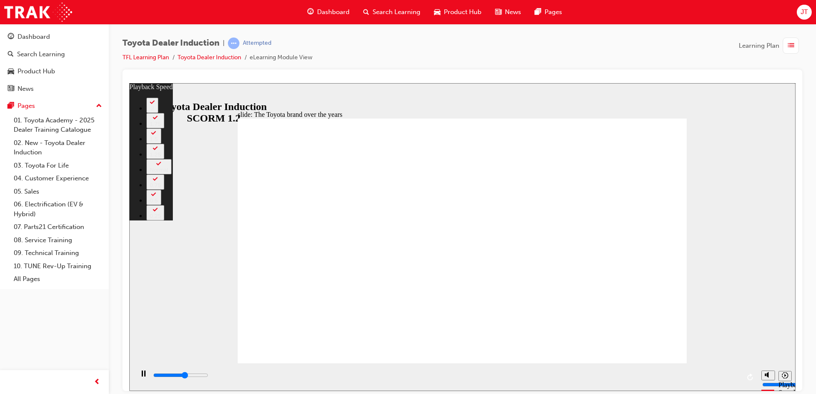
type input "1"
type input "5200"
type input "1"
type input "5500"
type input "1"
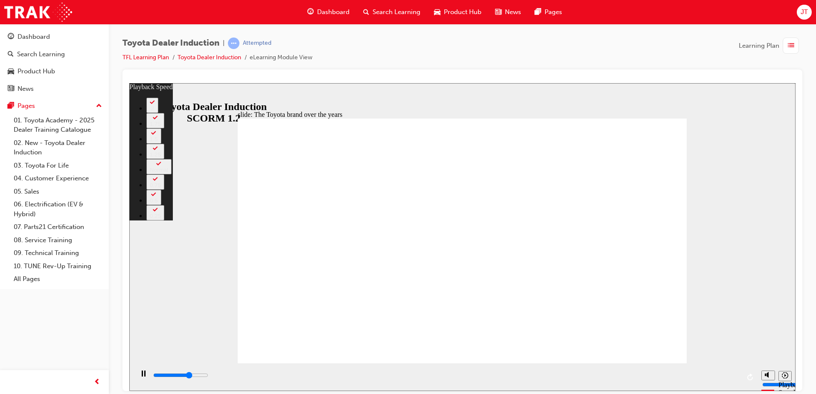
type input "5700"
type input "2"
type input "6000"
type input "2"
type input "6300"
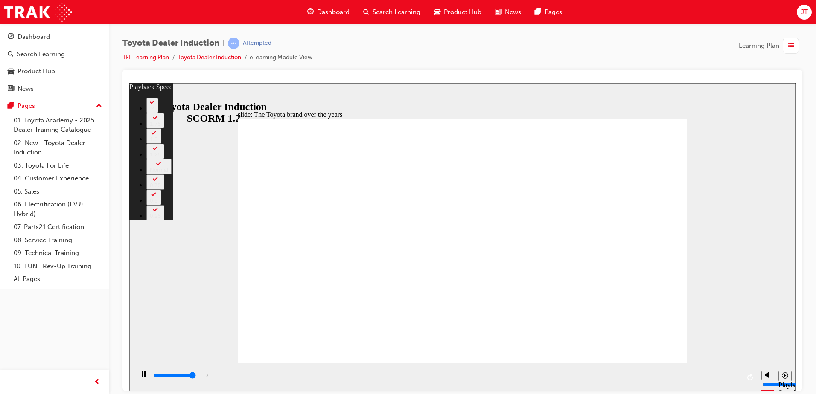
type input "2"
type input "6500"
type input "2"
type input "6800"
type input "3"
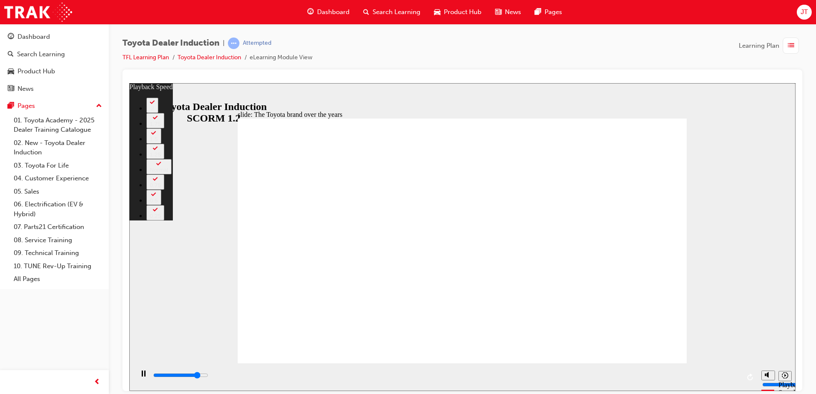
type input "7100"
type input "3"
type input "7300"
type input "3"
type input "7600"
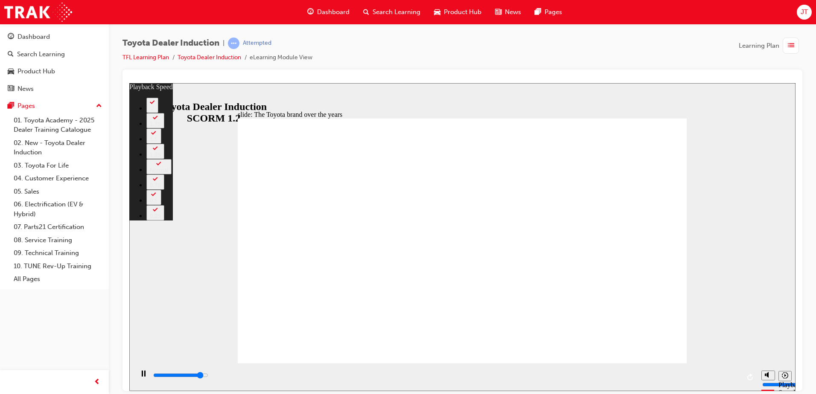
type input "3"
type input "7900"
type input "4"
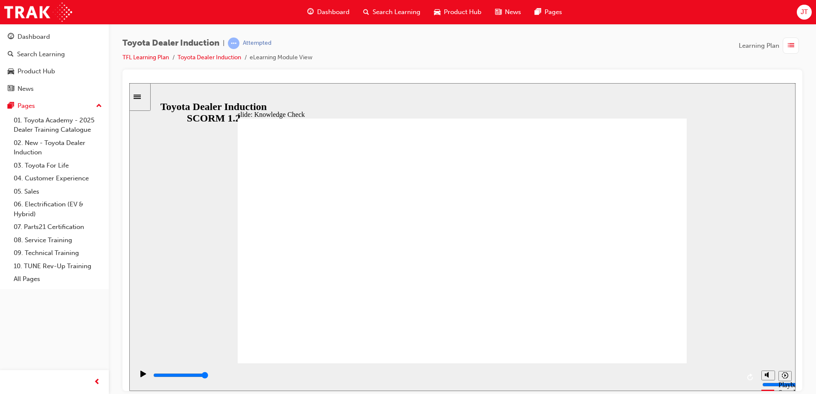
click at [591, 378] on div "playback controls" at bounding box center [446, 375] width 588 height 9
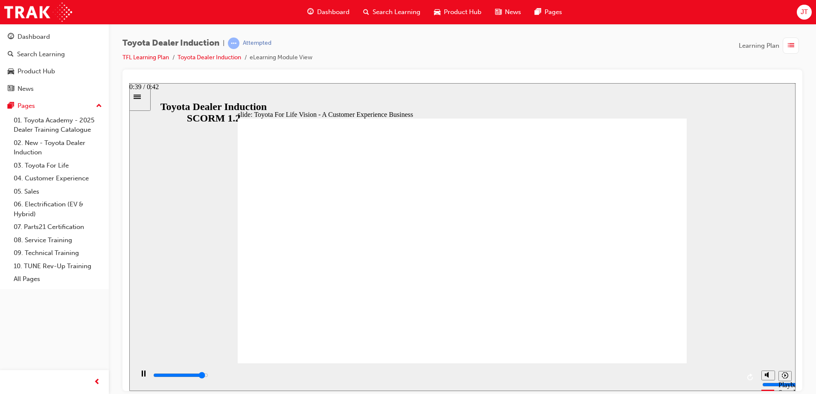
drag, startPoint x: 705, startPoint y: 376, endPoint x: 768, endPoint y: 373, distance: 63.3
click at [755, 373] on div "playback controls" at bounding box center [446, 377] width 624 height 28
click at [388, 374] on div "playback controls" at bounding box center [446, 375] width 588 height 9
click at [469, 367] on div "playback controls" at bounding box center [446, 377] width 624 height 28
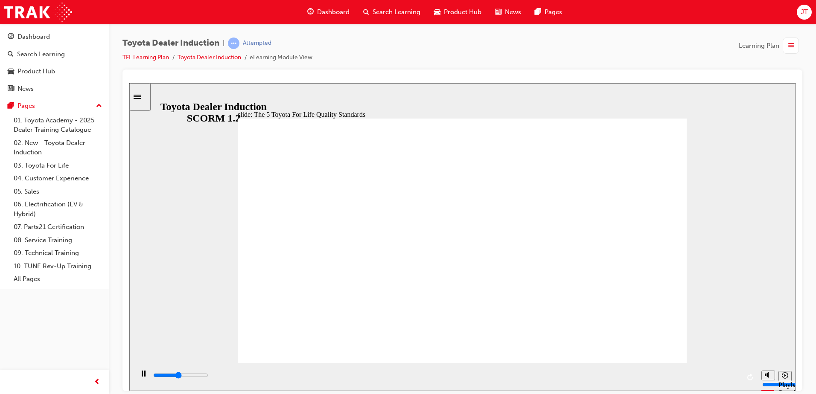
click at [470, 370] on div "playback controls" at bounding box center [446, 377] width 624 height 28
click at [483, 375] on div "playback controls" at bounding box center [446, 375] width 588 height 9
click at [552, 372] on div "playback controls" at bounding box center [446, 377] width 588 height 13
click at [613, 367] on div "playback controls" at bounding box center [446, 377] width 624 height 28
click at [612, 374] on div "playback controls" at bounding box center [446, 375] width 588 height 9
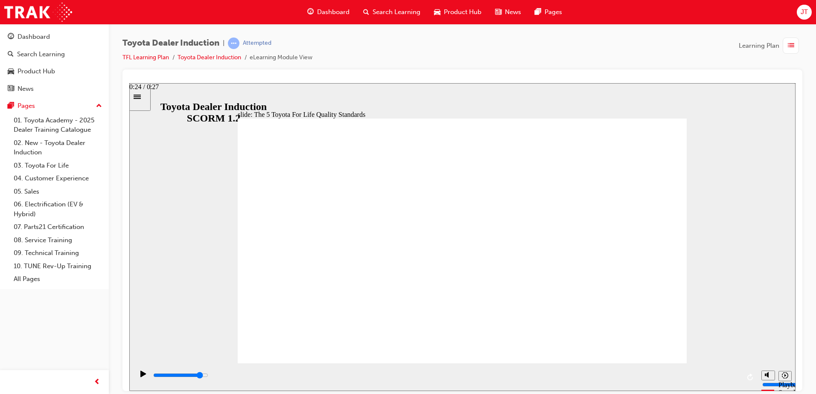
click at [208, 376] on input "slide progress" at bounding box center [180, 375] width 55 height 7
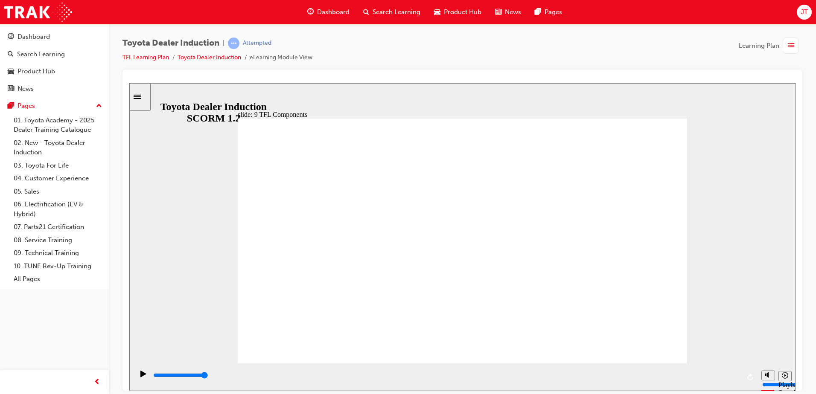
drag, startPoint x: 421, startPoint y: 315, endPoint x: 533, endPoint y: 278, distance: 117.1
drag, startPoint x: 389, startPoint y: 323, endPoint x: 530, endPoint y: 290, distance: 144.9
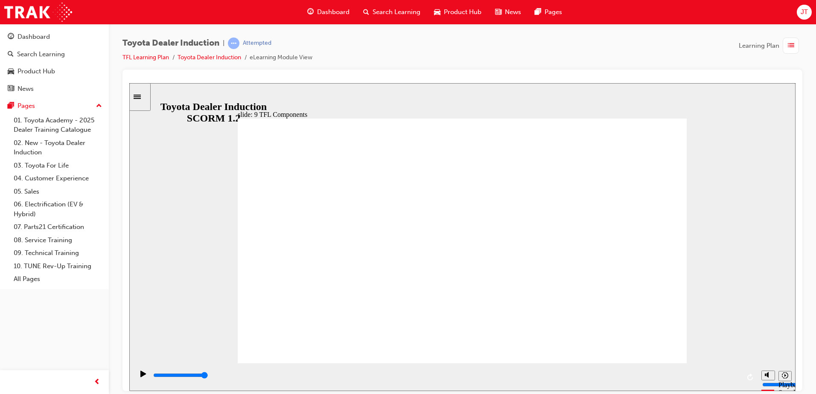
click at [548, 380] on div "playback controls" at bounding box center [446, 375] width 588 height 9
click at [685, 380] on div "playback controls" at bounding box center [446, 375] width 588 height 9
drag, startPoint x: 740, startPoint y: 373, endPoint x: 749, endPoint y: 371, distance: 9.5
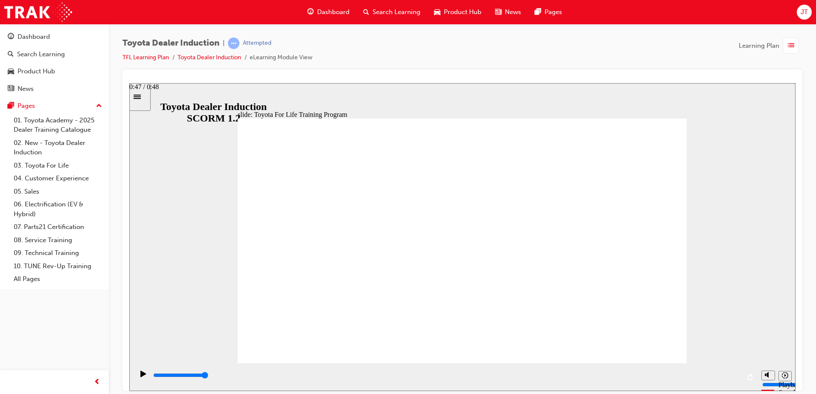
click at [748, 373] on div "playback controls" at bounding box center [446, 377] width 624 height 28
click at [696, 380] on div "playback controls" at bounding box center [446, 375] width 588 height 9
drag, startPoint x: 735, startPoint y: 380, endPoint x: 740, endPoint y: 379, distance: 4.8
click at [740, 379] on div "playback controls" at bounding box center [446, 375] width 588 height 9
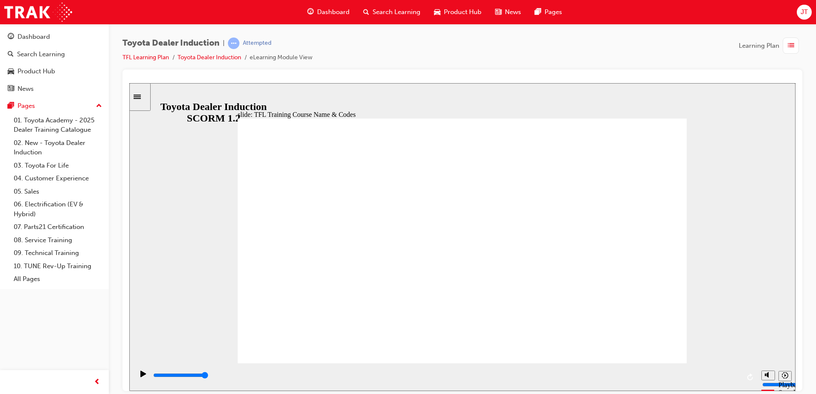
drag, startPoint x: 688, startPoint y: 373, endPoint x: 755, endPoint y: 371, distance: 67.4
click at [752, 372] on div "playback controls" at bounding box center [446, 377] width 624 height 28
type input "10800"
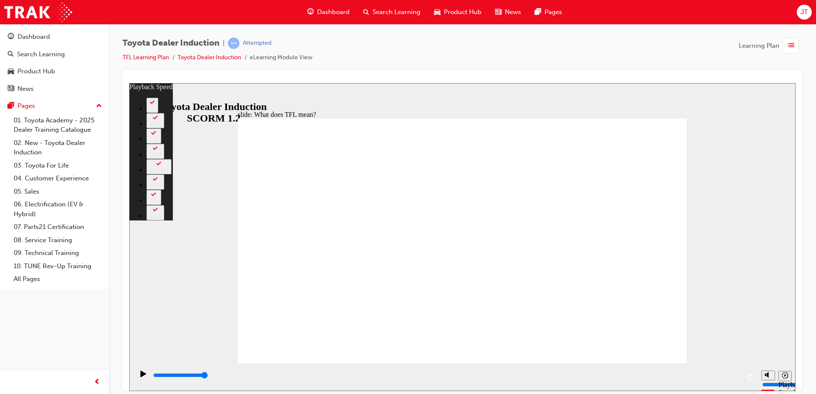
drag, startPoint x: 629, startPoint y: 345, endPoint x: 773, endPoint y: 358, distance: 144.8
click at [773, 358] on div "slide: What does TFL mean? Rectangle 2 playback speed 2 1.75 1.5 1.25 Normal 0.…" at bounding box center [462, 237] width 666 height 308
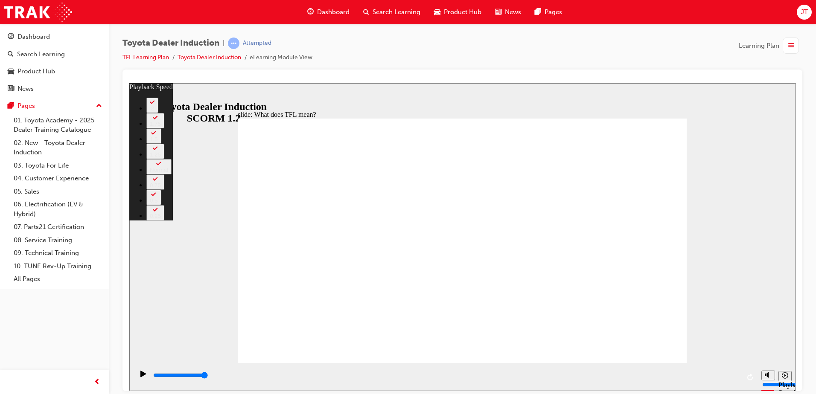
type input "139"
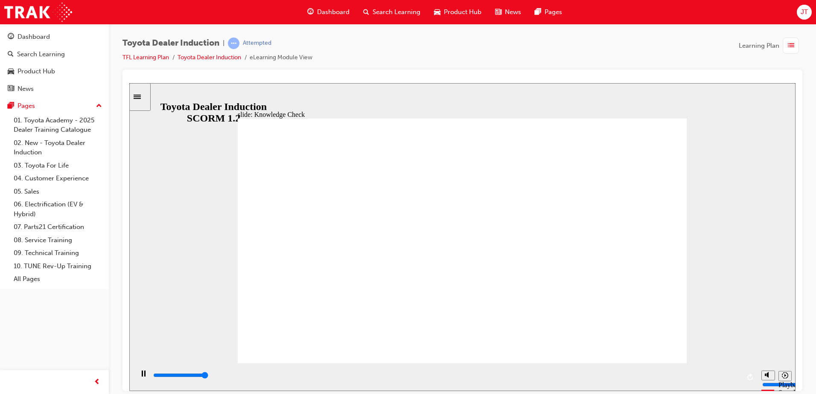
type input "5000"
radio input "true"
click at [600, 380] on div "playback controls" at bounding box center [446, 375] width 588 height 9
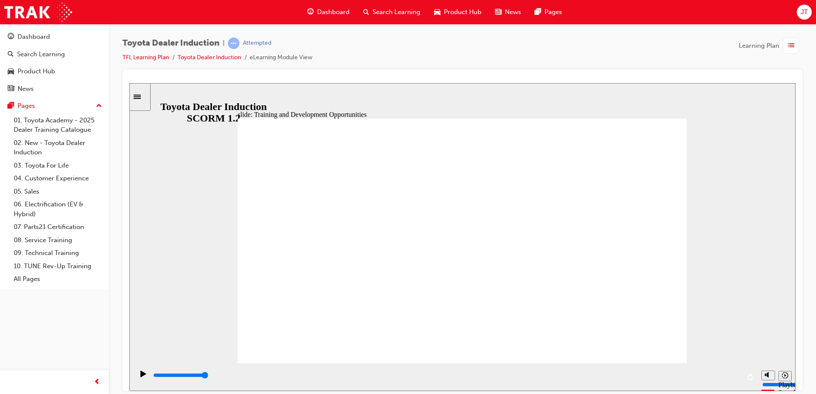
drag, startPoint x: 656, startPoint y: 172, endPoint x: 650, endPoint y: 177, distance: 7.6
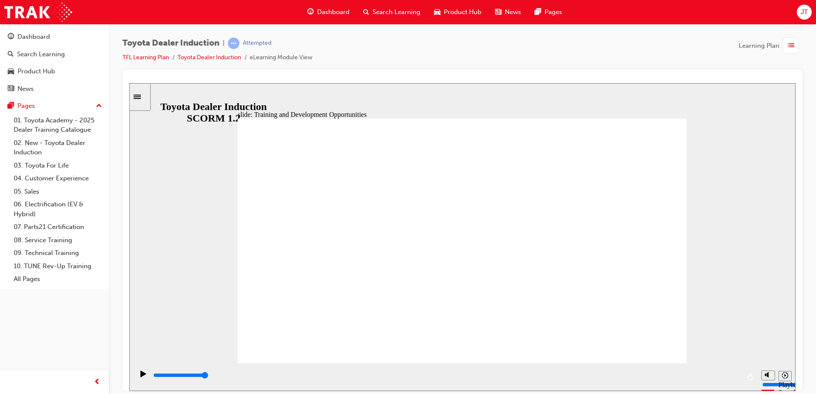
drag, startPoint x: 662, startPoint y: 162, endPoint x: 662, endPoint y: 168, distance: 6.0
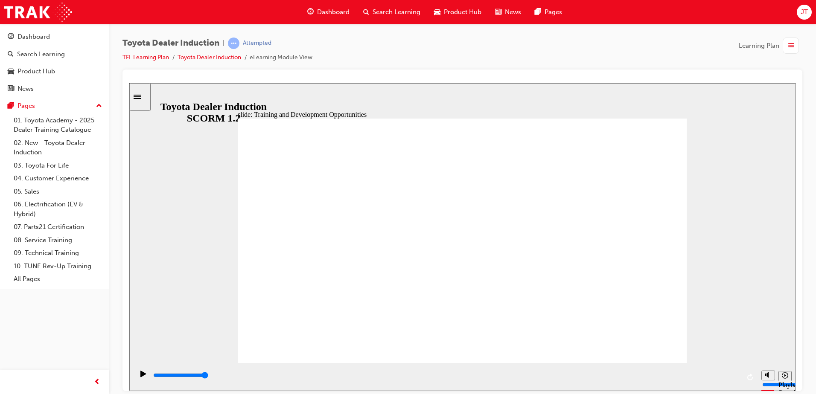
drag, startPoint x: 682, startPoint y: 183, endPoint x: 666, endPoint y: 172, distance: 18.7
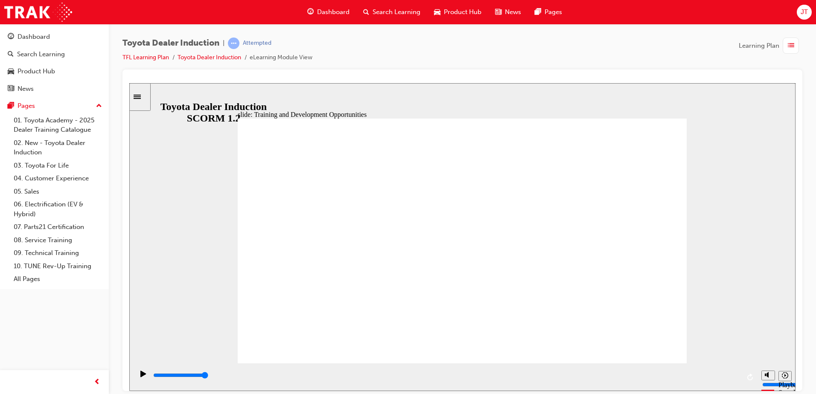
drag, startPoint x: 615, startPoint y: 150, endPoint x: 628, endPoint y: 140, distance: 15.8
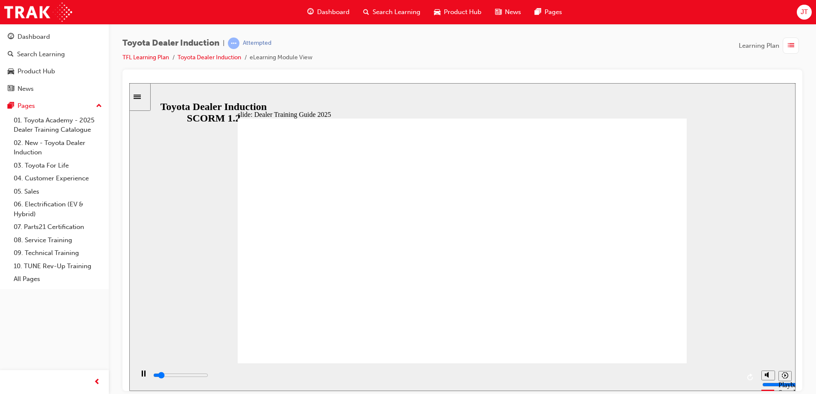
drag, startPoint x: 558, startPoint y: 370, endPoint x: 731, endPoint y: 372, distance: 173.7
click at [731, 372] on div "playback controls" at bounding box center [446, 377] width 624 height 28
drag, startPoint x: 731, startPoint y: 372, endPoint x: 762, endPoint y: 372, distance: 30.7
click at [762, 372] on section "Playback Speed 2 1.75 1.5 1.25" at bounding box center [462, 377] width 666 height 28
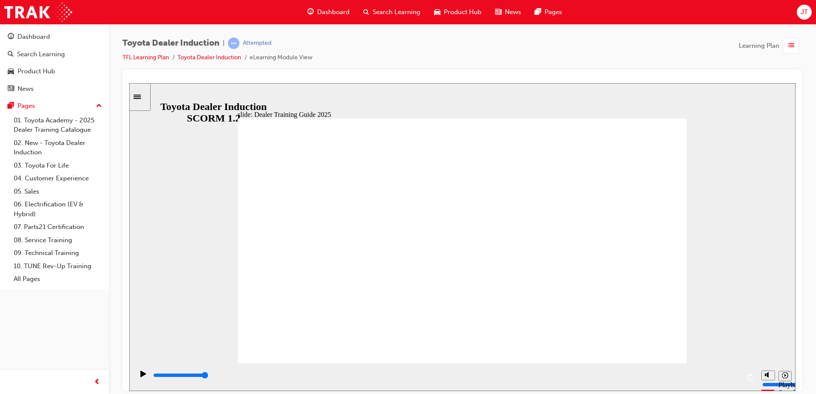
drag, startPoint x: 646, startPoint y: 373, endPoint x: 927, endPoint y: 440, distance: 289.4
click at [795, 376] on html "slide: Training Resource Centre Training Resource Centre (TRC) How to Log In Yo…" at bounding box center [462, 237] width 666 height 308
type input "5000"
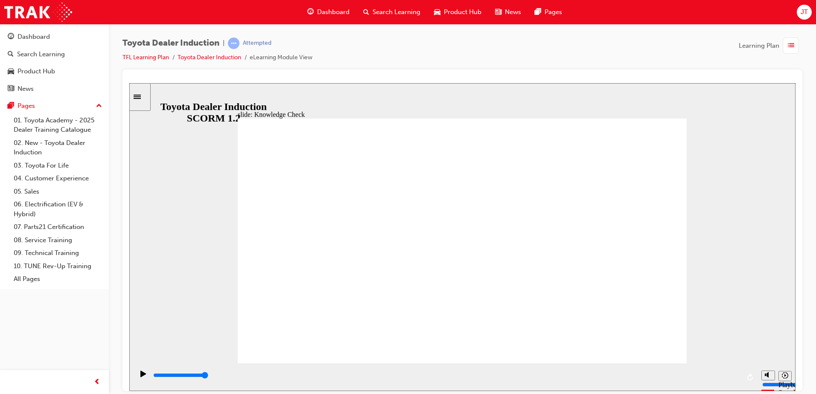
radio input "true"
drag, startPoint x: 660, startPoint y: 382, endPoint x: 707, endPoint y: 384, distance: 47.4
click at [709, 388] on section "Playback Speed 2 1.75 1.5 1.25 Normal" at bounding box center [462, 377] width 666 height 28
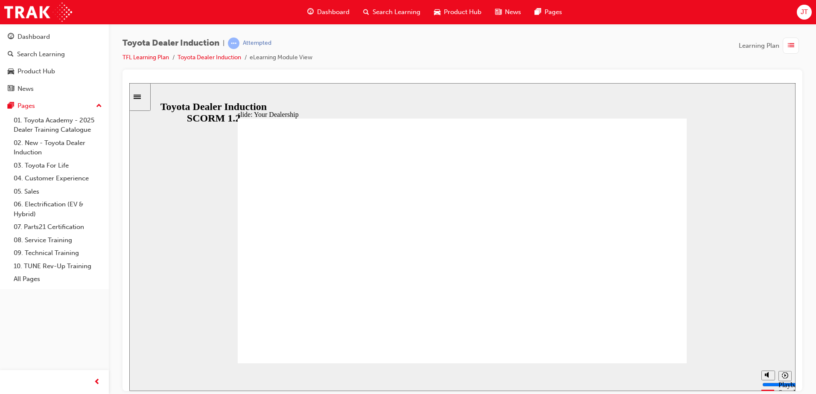
click at [795, 374] on html "slide: Functions of a Dealership Rectangle 1 Rectangle 2 Functions of a Dealers…" at bounding box center [462, 237] width 666 height 308
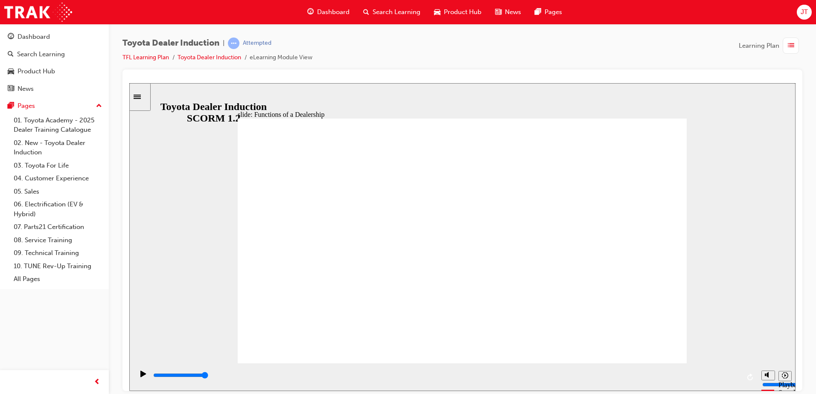
drag, startPoint x: 698, startPoint y: 367, endPoint x: 746, endPoint y: 378, distance: 49.1
click at [745, 378] on div "playback controls" at bounding box center [446, 377] width 624 height 28
drag, startPoint x: 734, startPoint y: 379, endPoint x: 761, endPoint y: 361, distance: 33.3
click at [776, 373] on section "Playback Speed 2 1.75 1.5 1.25" at bounding box center [462, 377] width 666 height 28
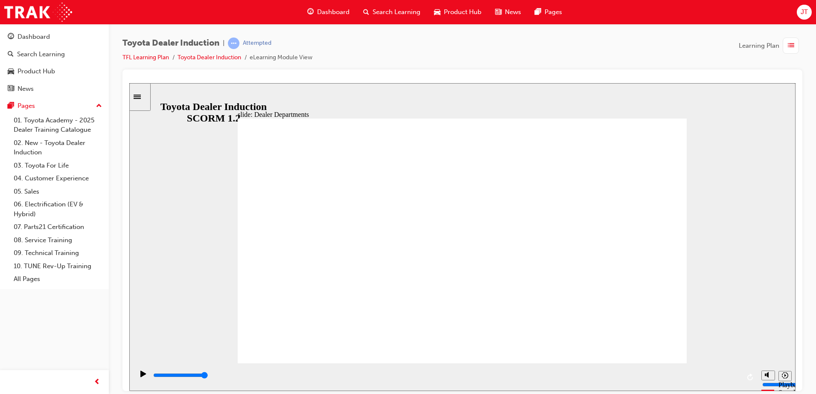
click at [691, 374] on div "slide: Value Chain Ecosystem BACK BACK NEXT NEXT Value Chain Ecosystem TCPO and…" at bounding box center [462, 237] width 666 height 308
drag, startPoint x: 701, startPoint y: 376, endPoint x: 669, endPoint y: 354, distance: 38.4
click at [769, 373] on section "Playback Speed 2 1.75 1.5 1.25 Normal" at bounding box center [462, 377] width 666 height 28
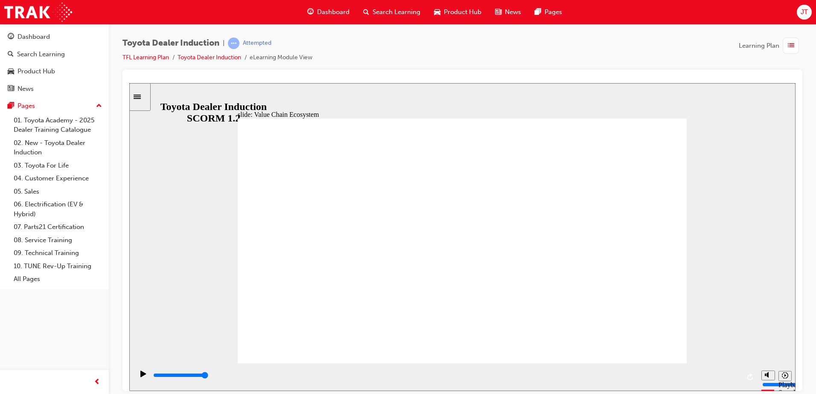
drag, startPoint x: 600, startPoint y: 379, endPoint x: 817, endPoint y: 359, distance: 218.1
click at [795, 359] on html "slide: Value Chain Opportunities At every customer touchpoint there is an oppor…" at bounding box center [462, 237] width 666 height 308
type input "11300"
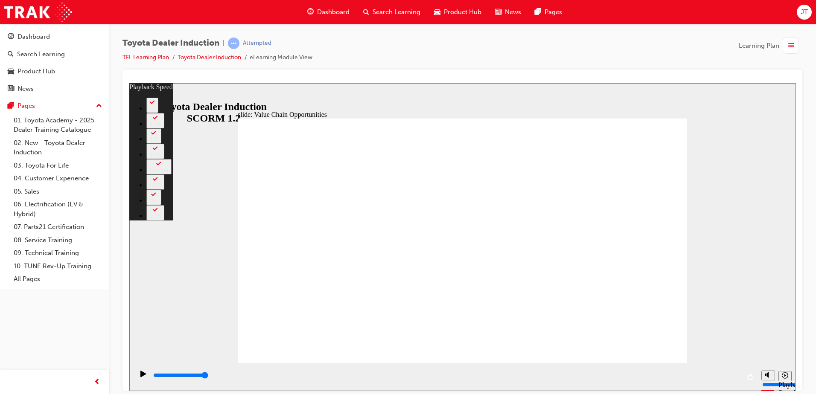
drag, startPoint x: 673, startPoint y: 346, endPoint x: 698, endPoint y: 346, distance: 25.6
click at [698, 346] on div "slide: Value Chain Opportunities Rectangle 1 playback speed 2 1.75 1.5 1.25 Nor…" at bounding box center [462, 237] width 666 height 308
type input "64"
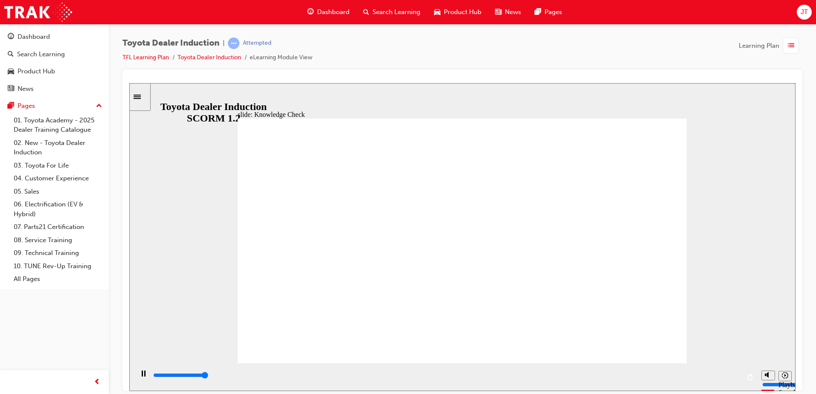
type input "5000"
radio input "true"
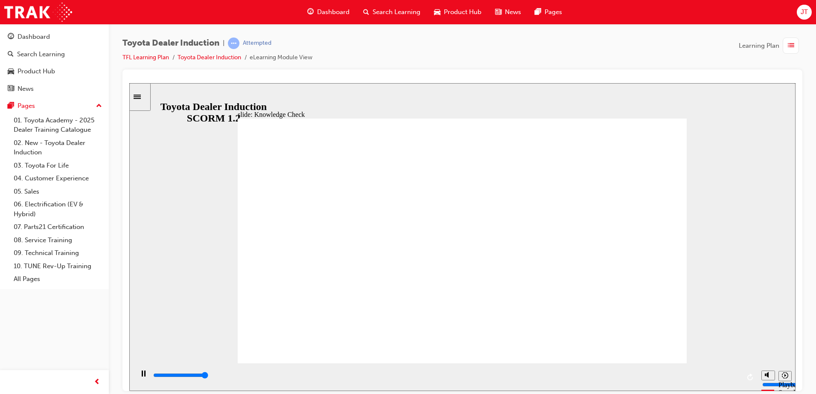
type input "5000"
radio input "true"
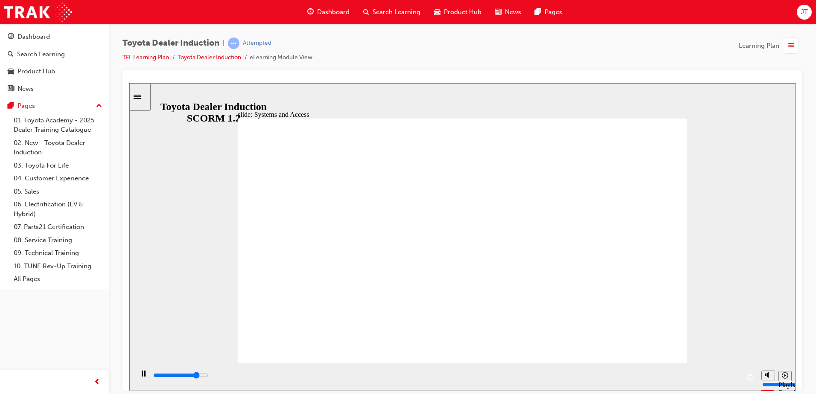
drag, startPoint x: 677, startPoint y: 114, endPoint x: 673, endPoint y: 124, distance: 10.8
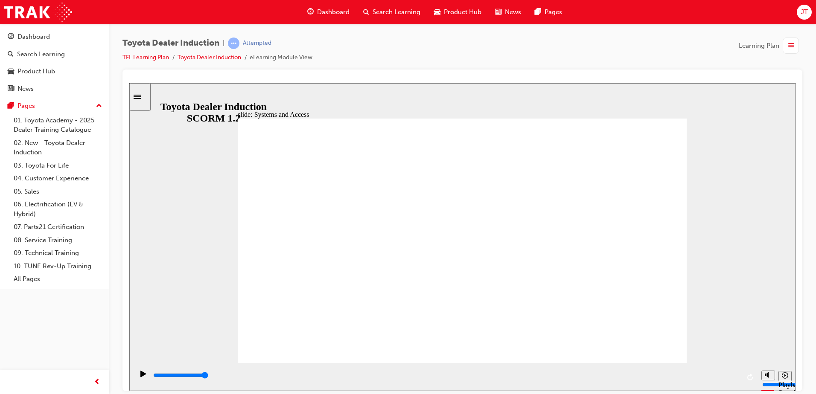
drag, startPoint x: 635, startPoint y: 343, endPoint x: 630, endPoint y: 340, distance: 5.6
click at [795, 370] on html "slide: Toyota Engage App Rectangle 1 Toyota Engage It’s time to connect & engag…" at bounding box center [462, 237] width 666 height 308
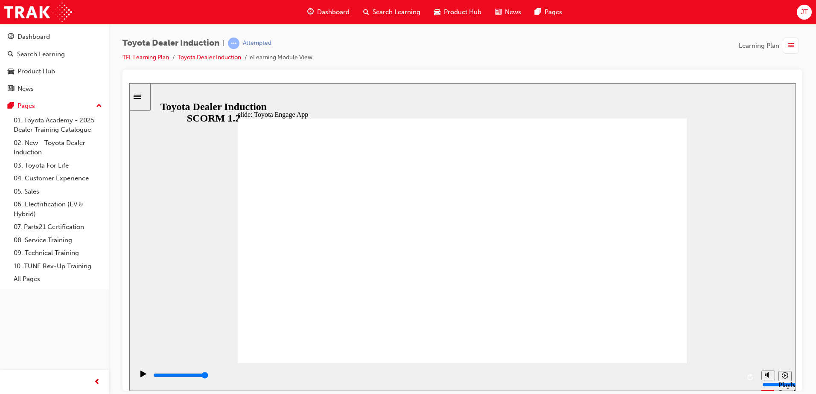
click at [208, 377] on input "slide progress" at bounding box center [180, 375] width 55 height 7
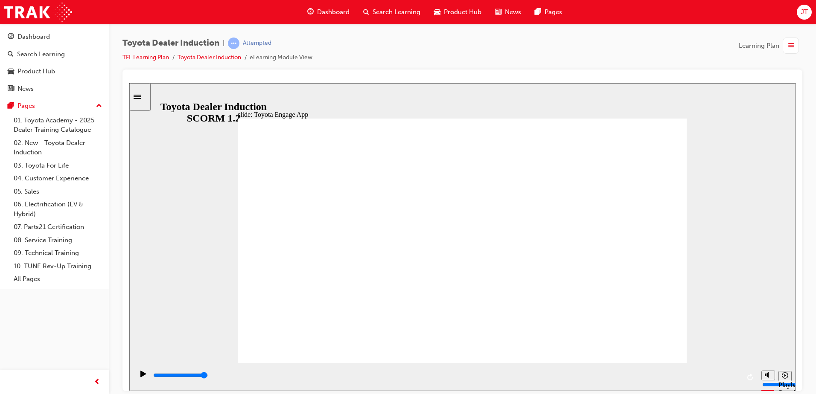
drag, startPoint x: 733, startPoint y: 376, endPoint x: 763, endPoint y: 374, distance: 29.5
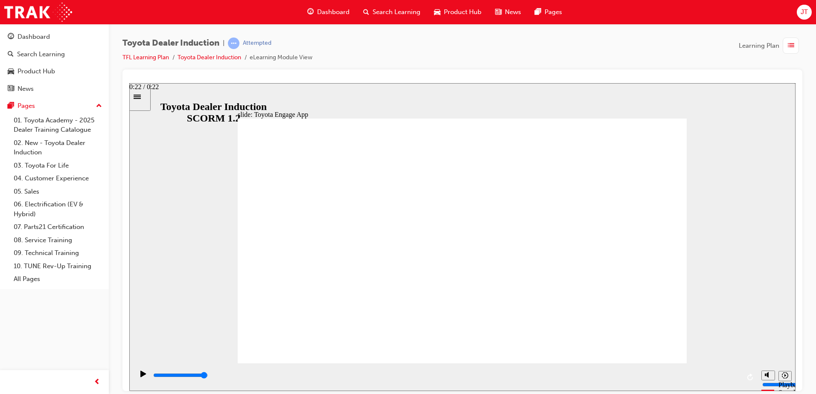
click at [763, 374] on section "Playback Speed 2 1.75 1.5 1.25" at bounding box center [462, 377] width 666 height 28
type input "22300"
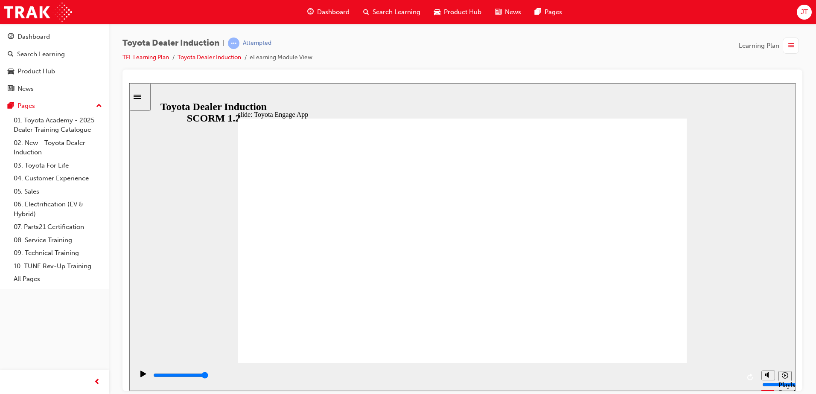
click at [146, 97] on icon "Sidebar Toggle" at bounding box center [140, 95] width 13 height 5
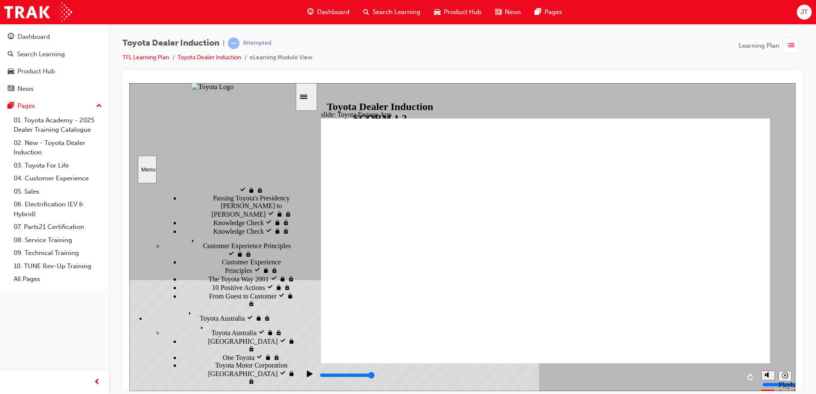
scroll to position [171, 0]
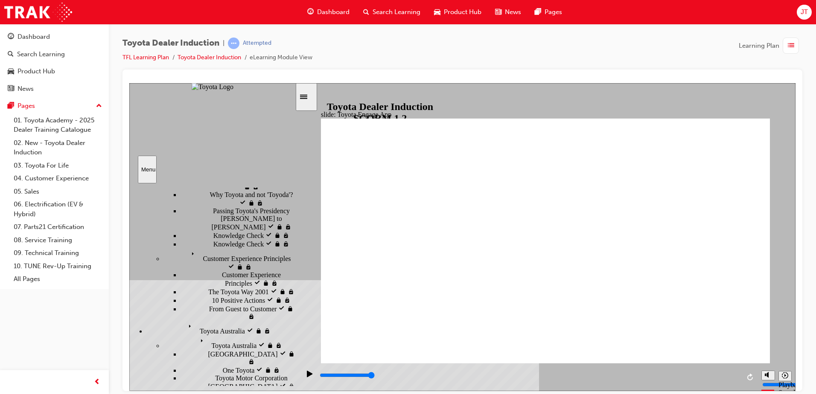
click at [307, 98] on icon "Sidebar Toggle" at bounding box center [306, 95] width 13 height 5
